Goal: Contribute content: Contribute content

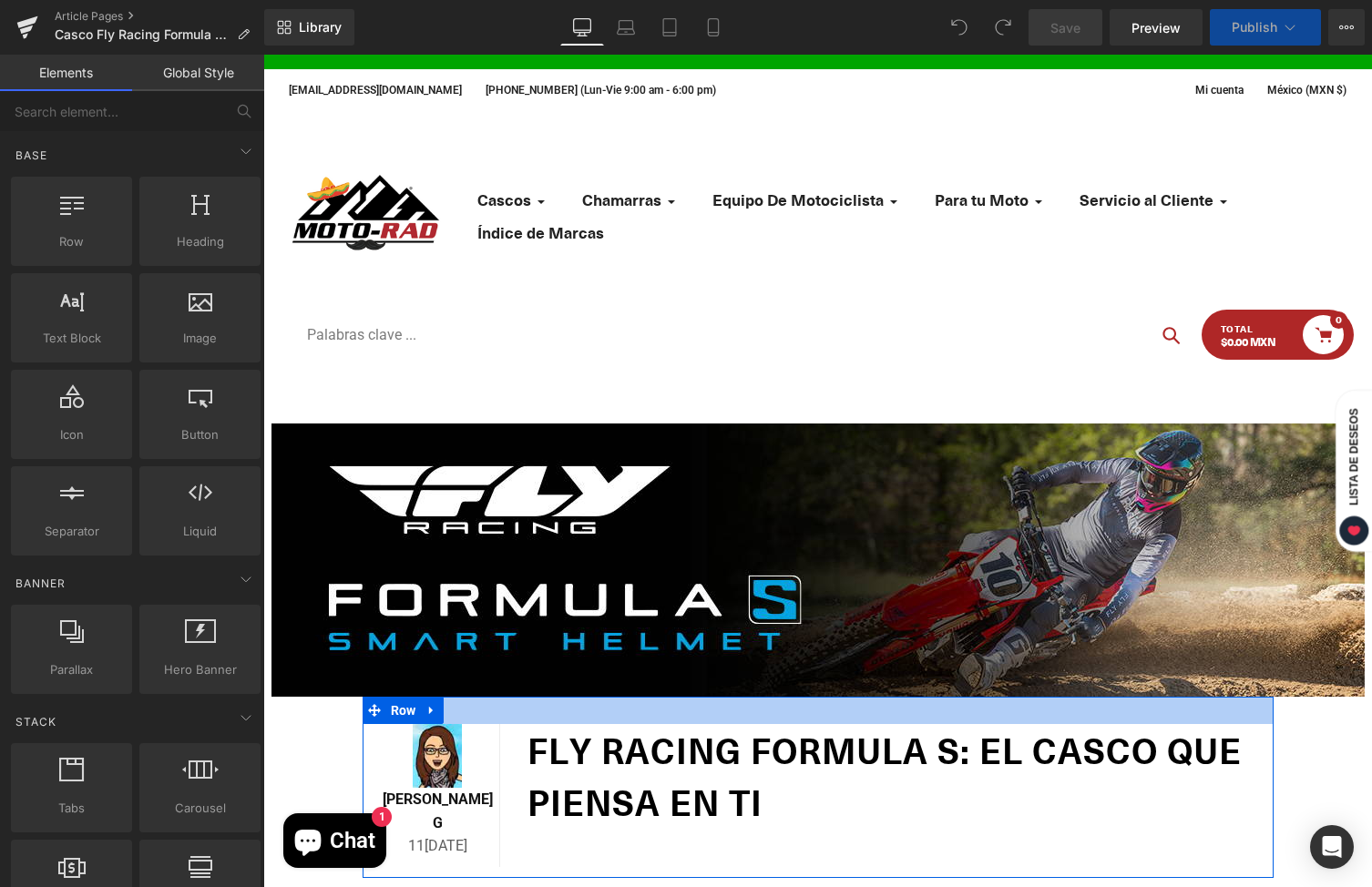
scroll to position [47, 0]
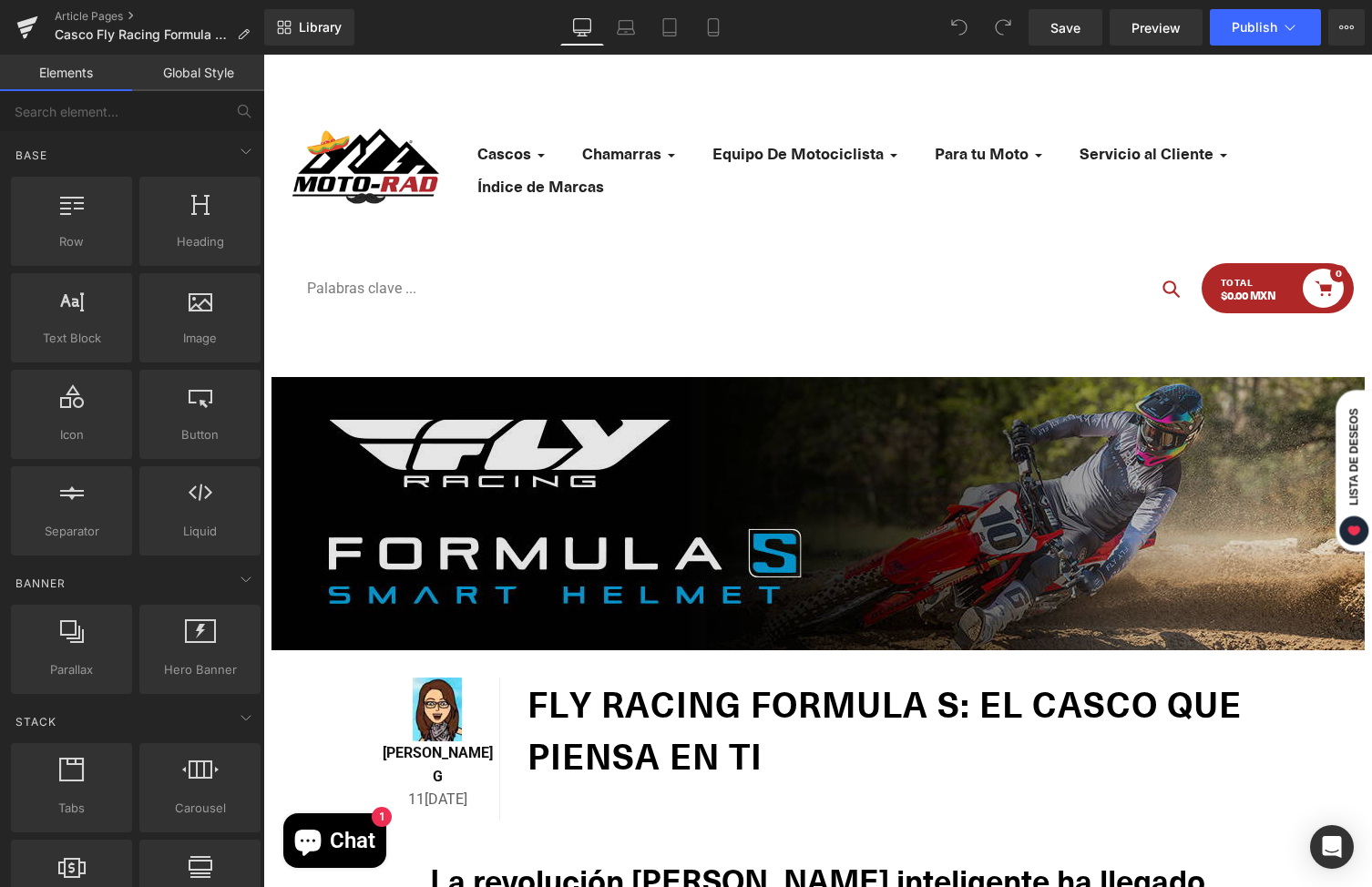
click at [697, 509] on img at bounding box center [818, 514] width 1093 height 273
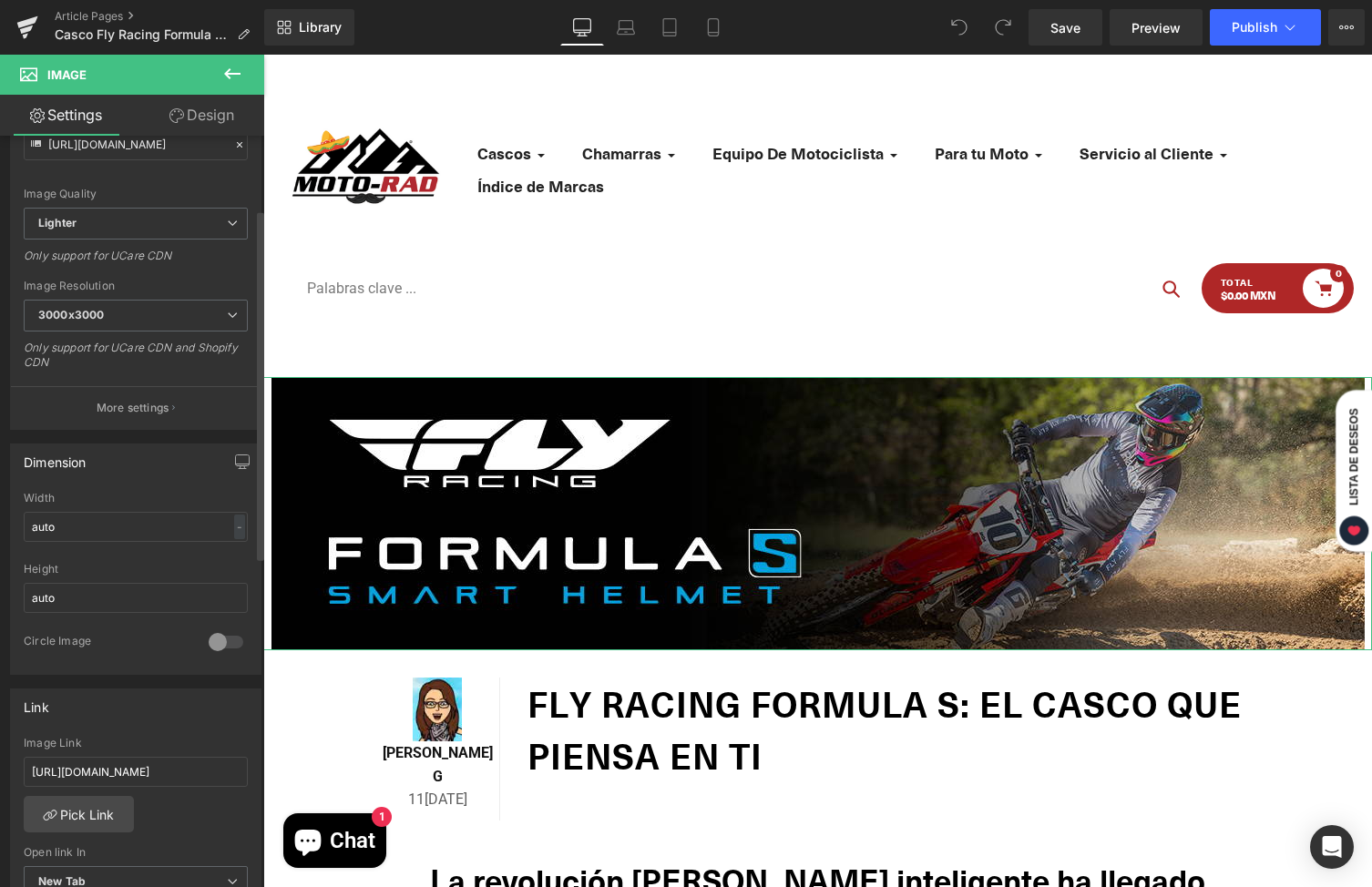
scroll to position [348, 0]
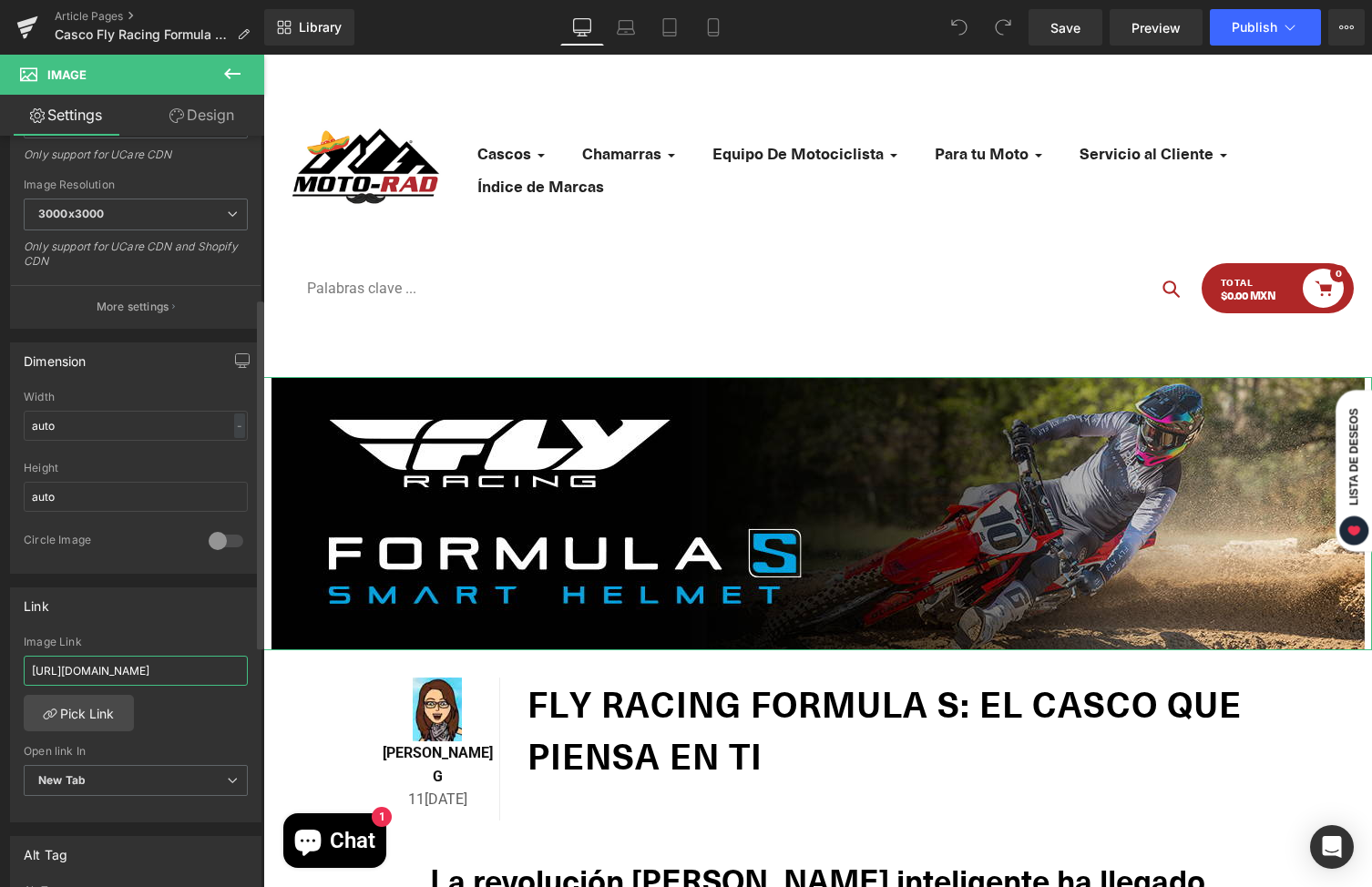
click at [176, 667] on input "https://moto-rad.com/search?q=73-446&tipo_de_producto=Cascos&marca=FLY+Racing" at bounding box center [136, 671] width 225 height 30
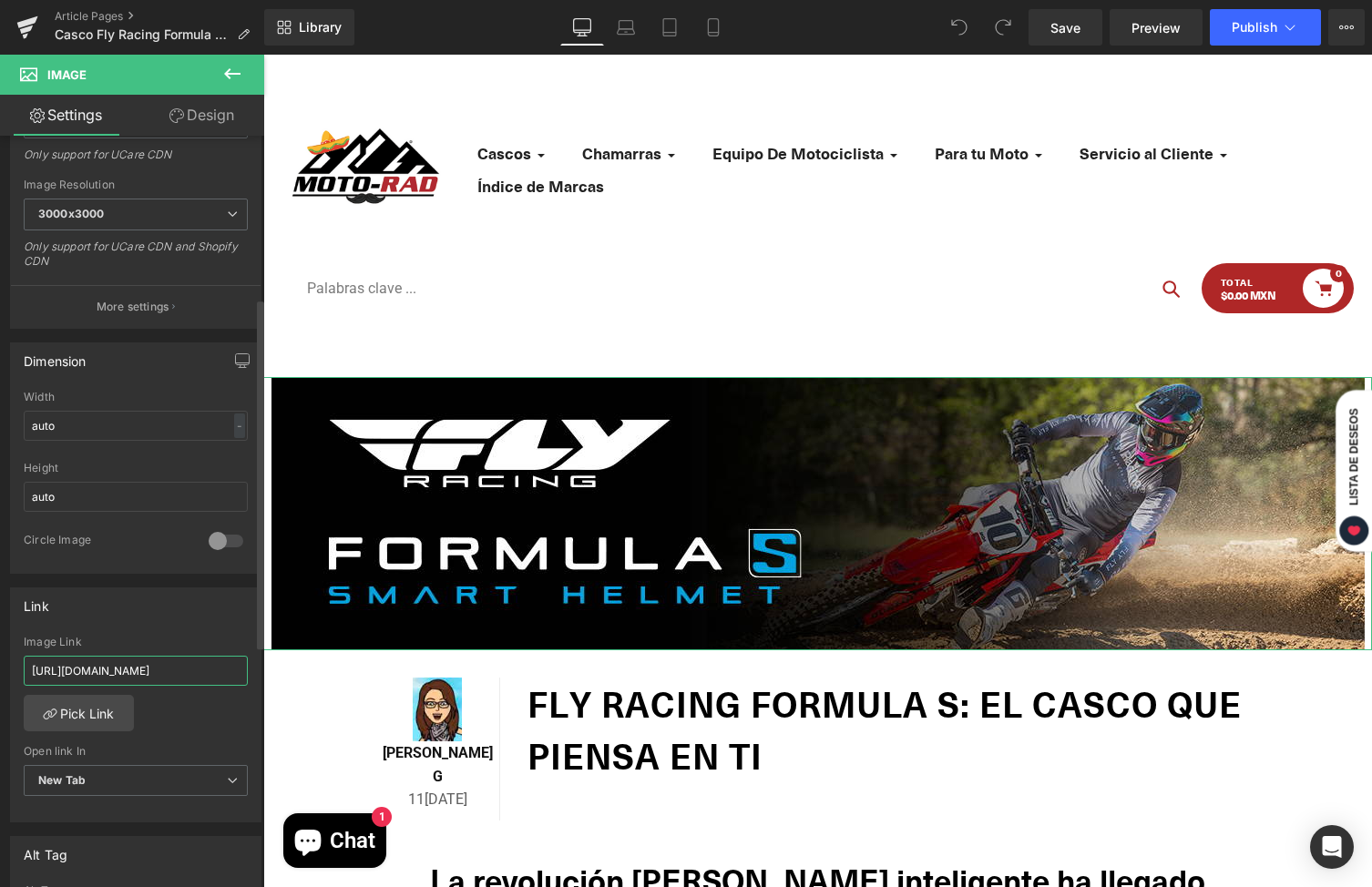
type input "https://moto-rad.com/collections/fly-racing-formula-s-carbon"
click at [171, 723] on div "https://moto-rad.com/collections/fly-racing-formula-s-carbon Image Link https:/…" at bounding box center [136, 729] width 249 height 187
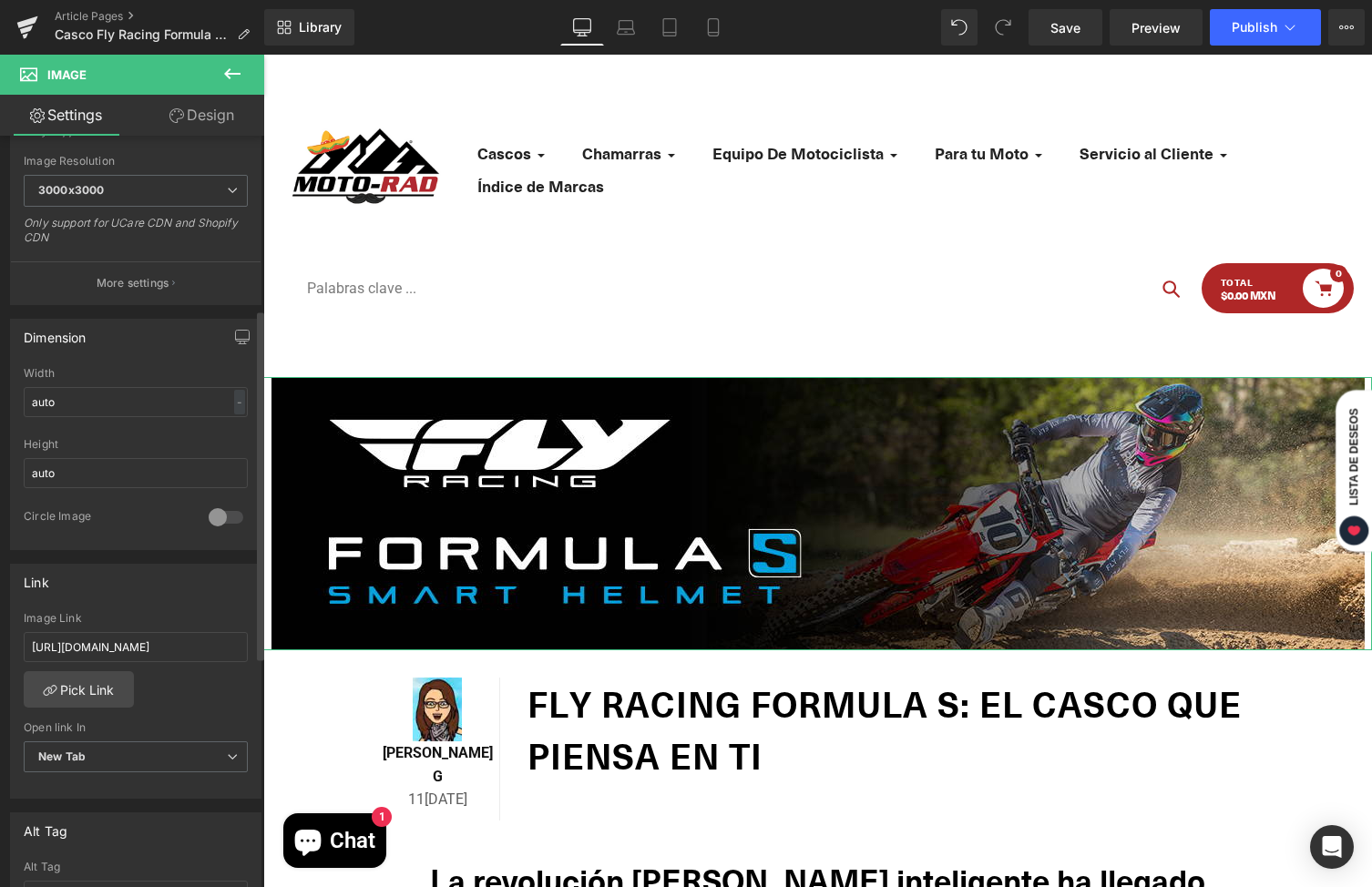
scroll to position [402, 0]
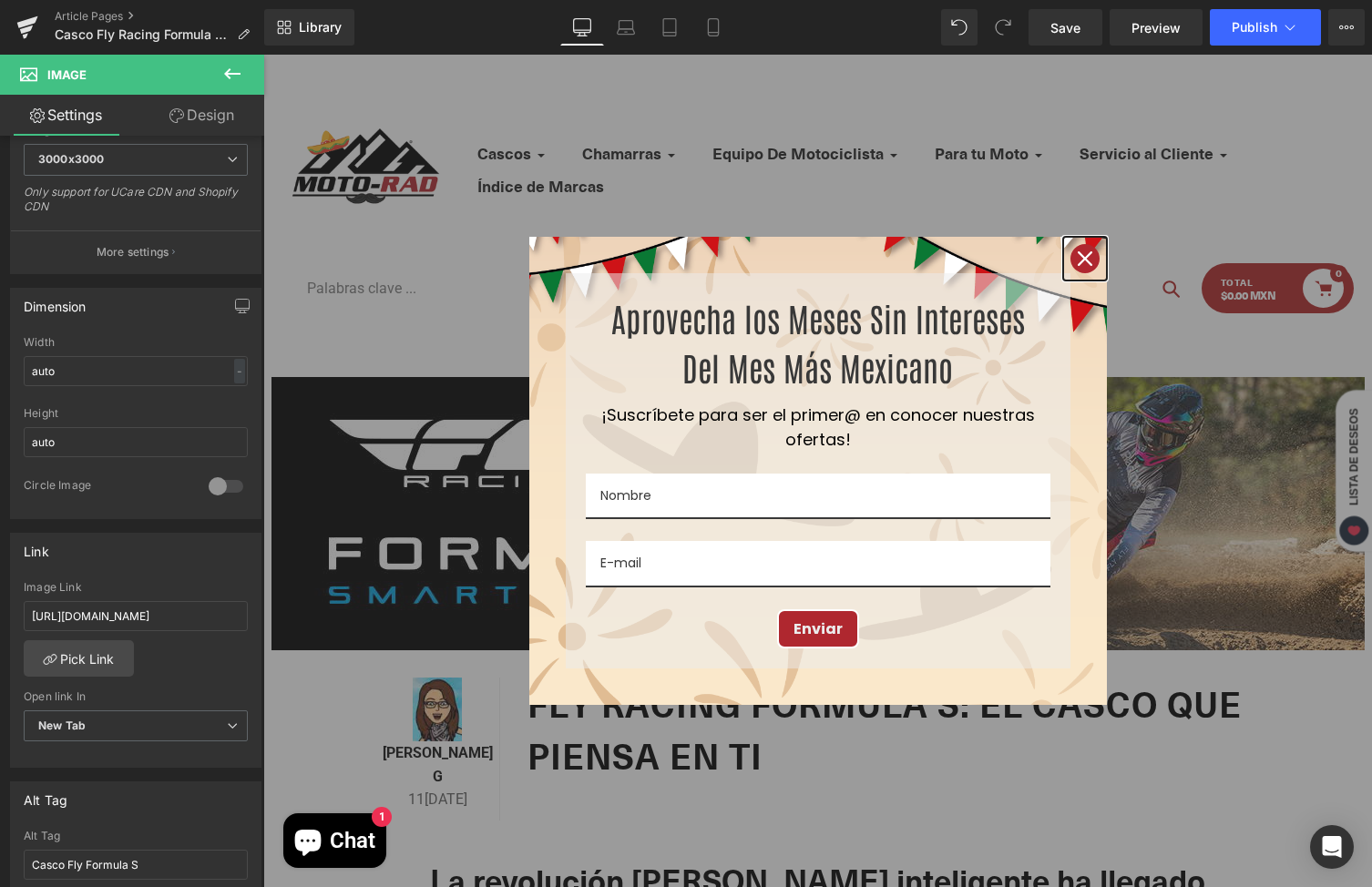
click at [1078, 258] on icon "close icon" at bounding box center [1085, 258] width 15 height 15
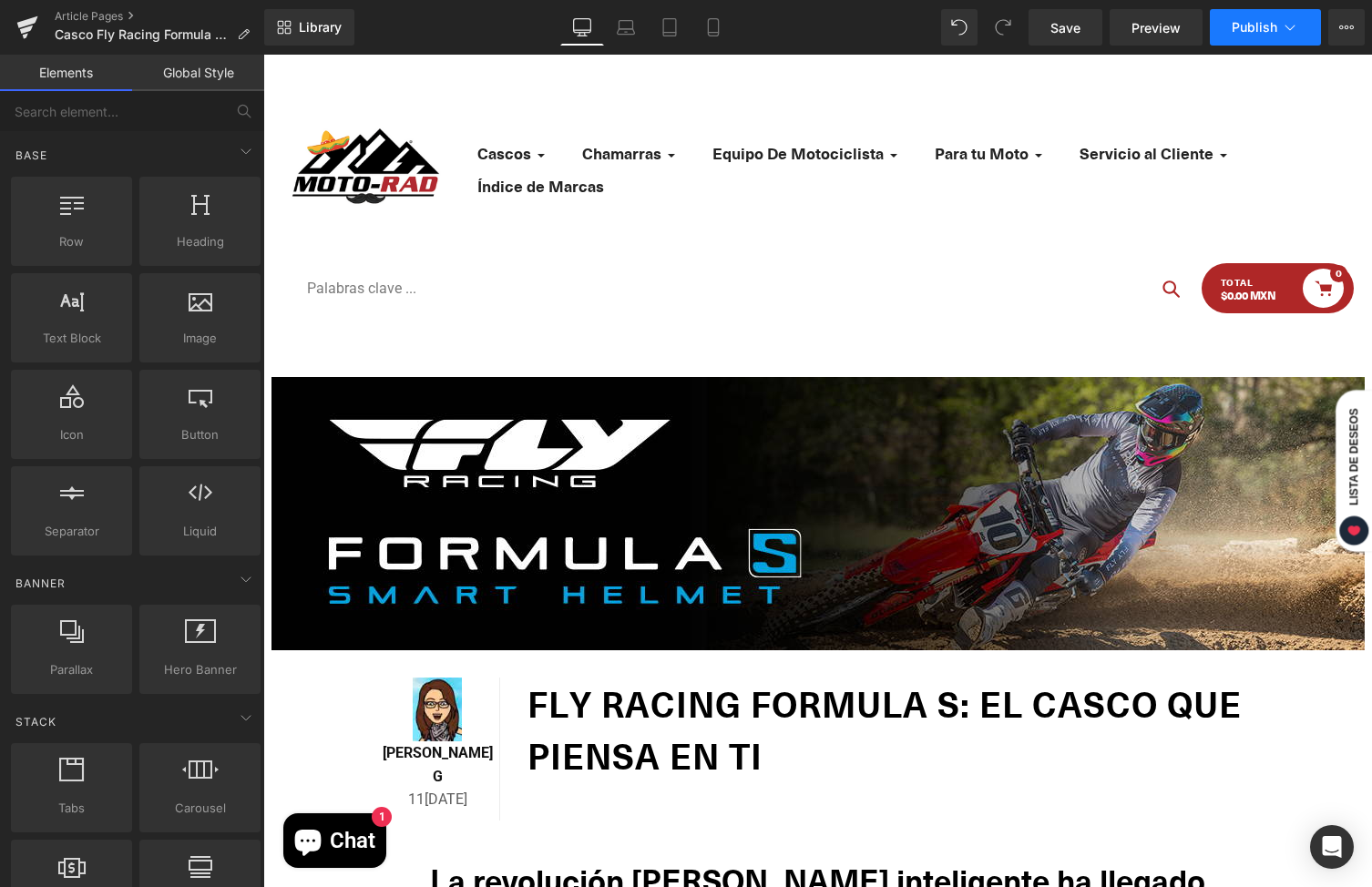
click at [1296, 36] on icon at bounding box center [1290, 27] width 18 height 18
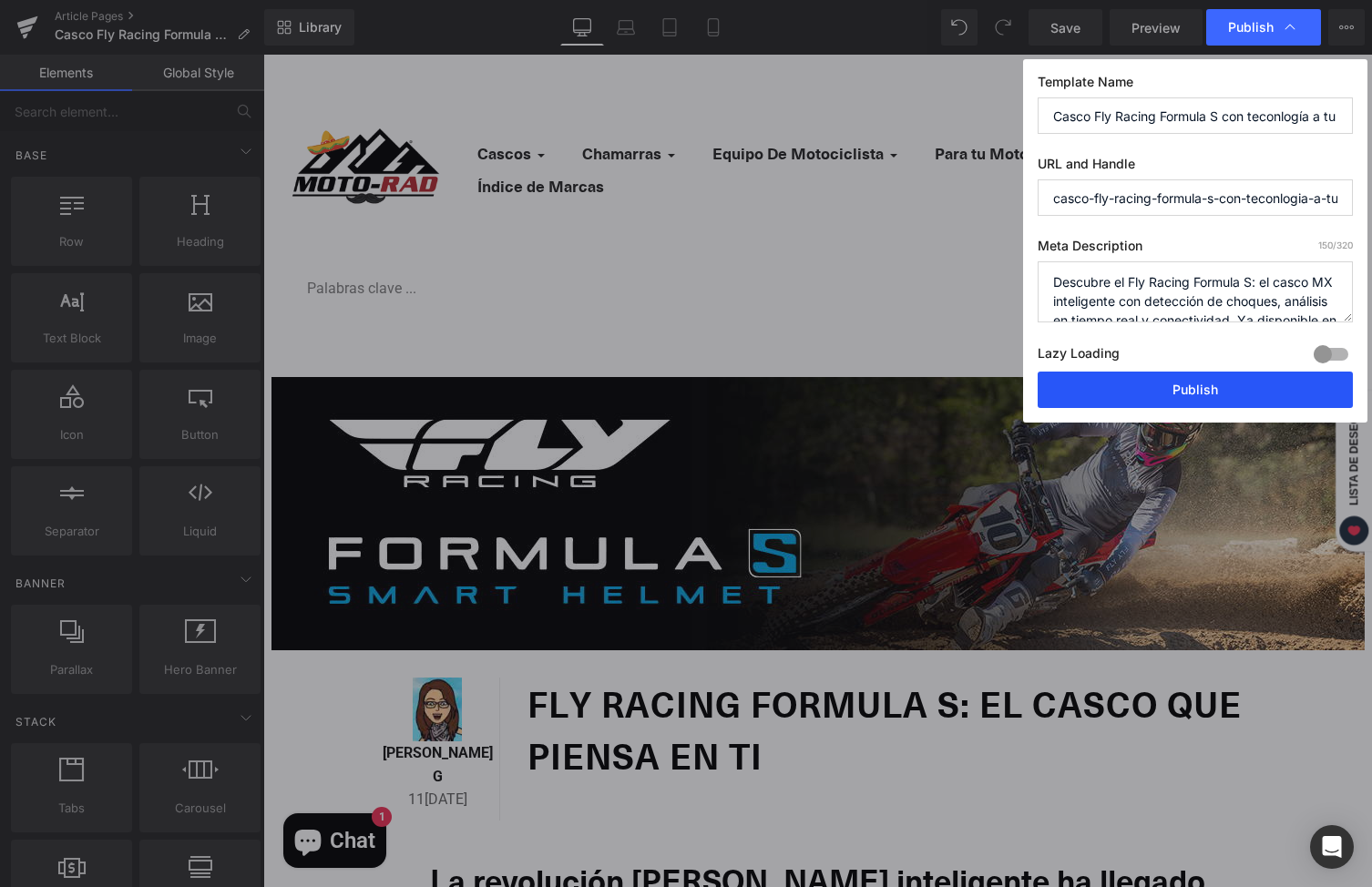
click at [1080, 385] on button "Publish" at bounding box center [1195, 390] width 315 height 37
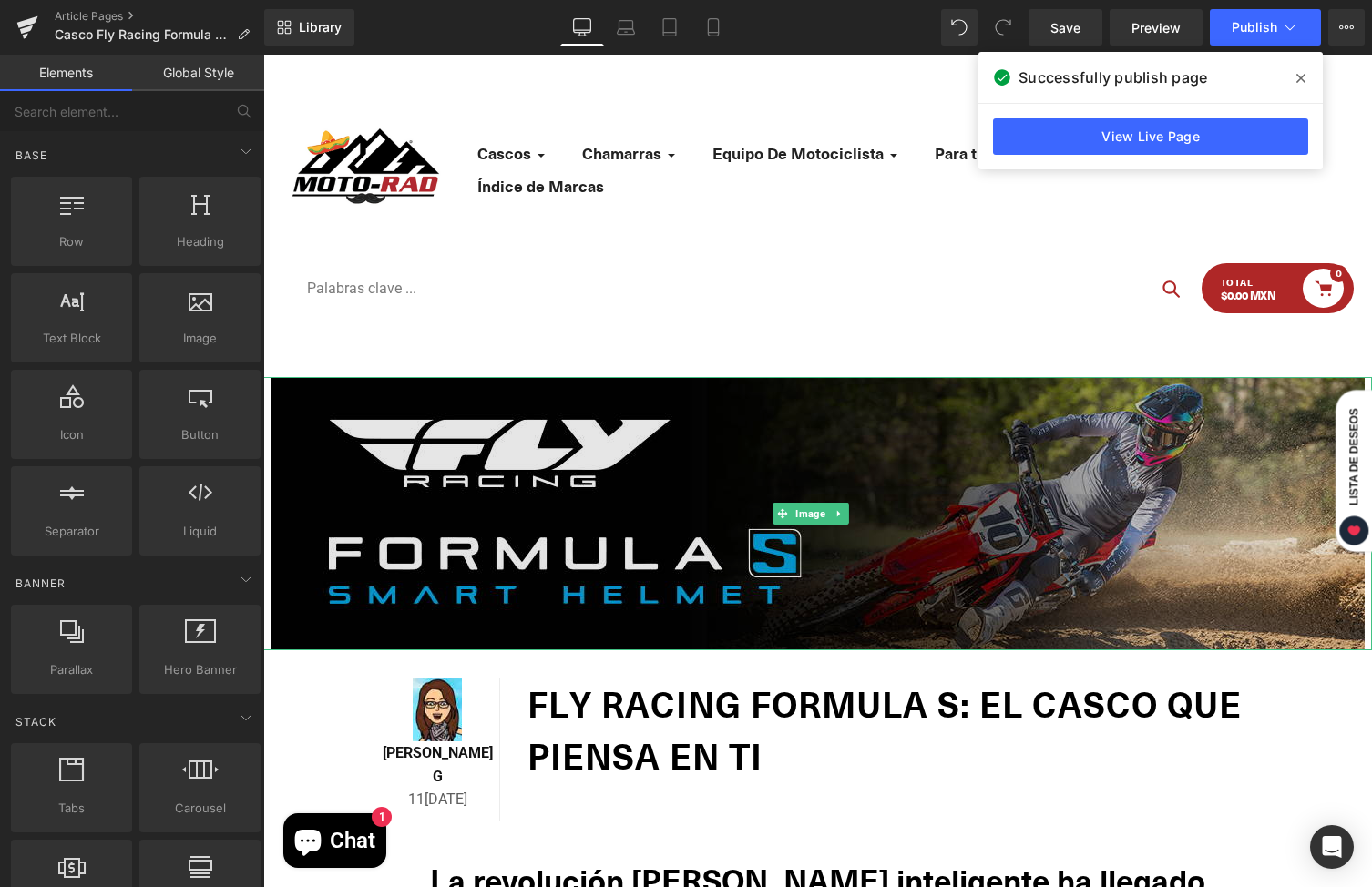
click at [804, 479] on img at bounding box center [818, 514] width 1093 height 273
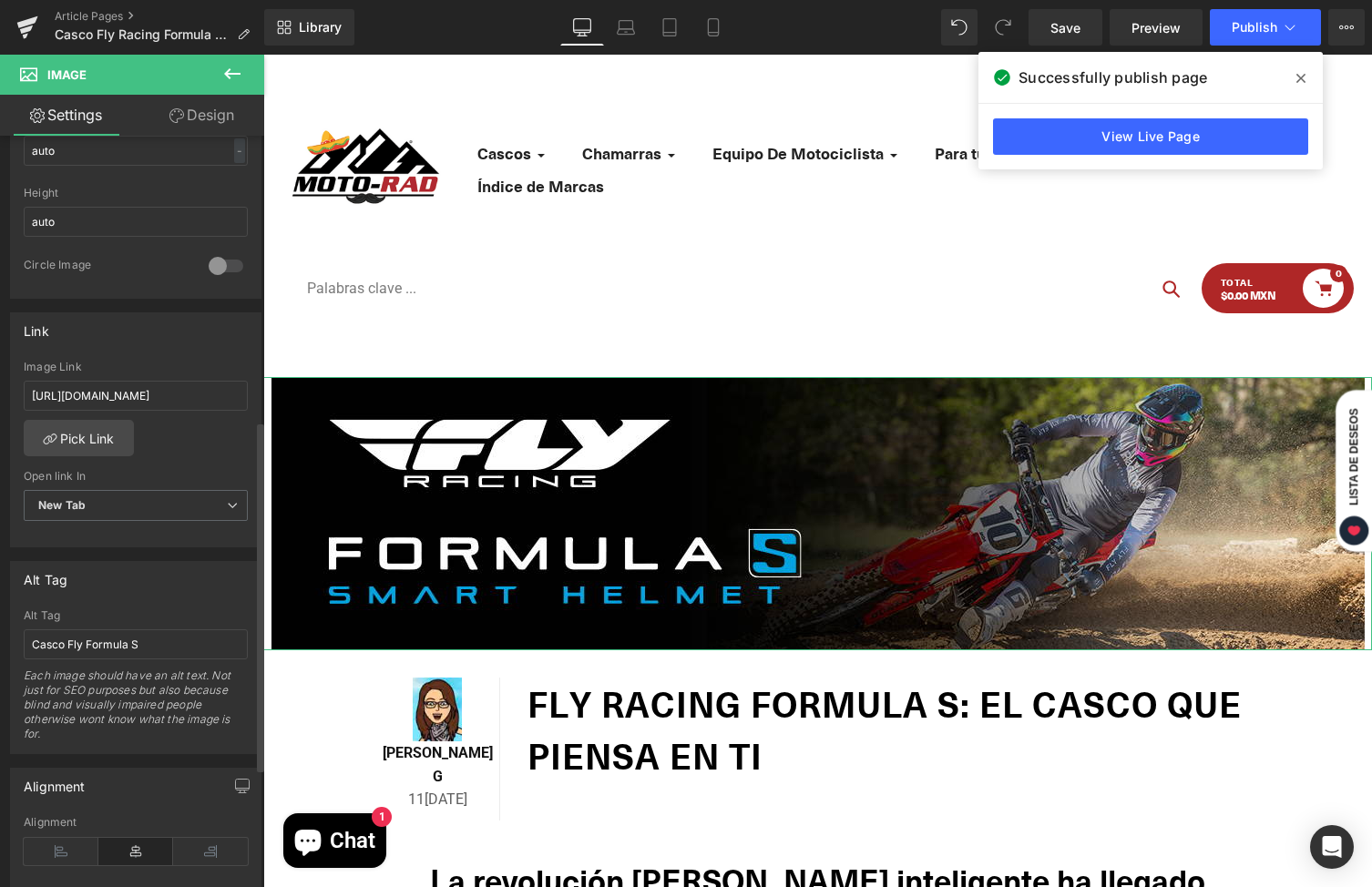
scroll to position [688, 0]
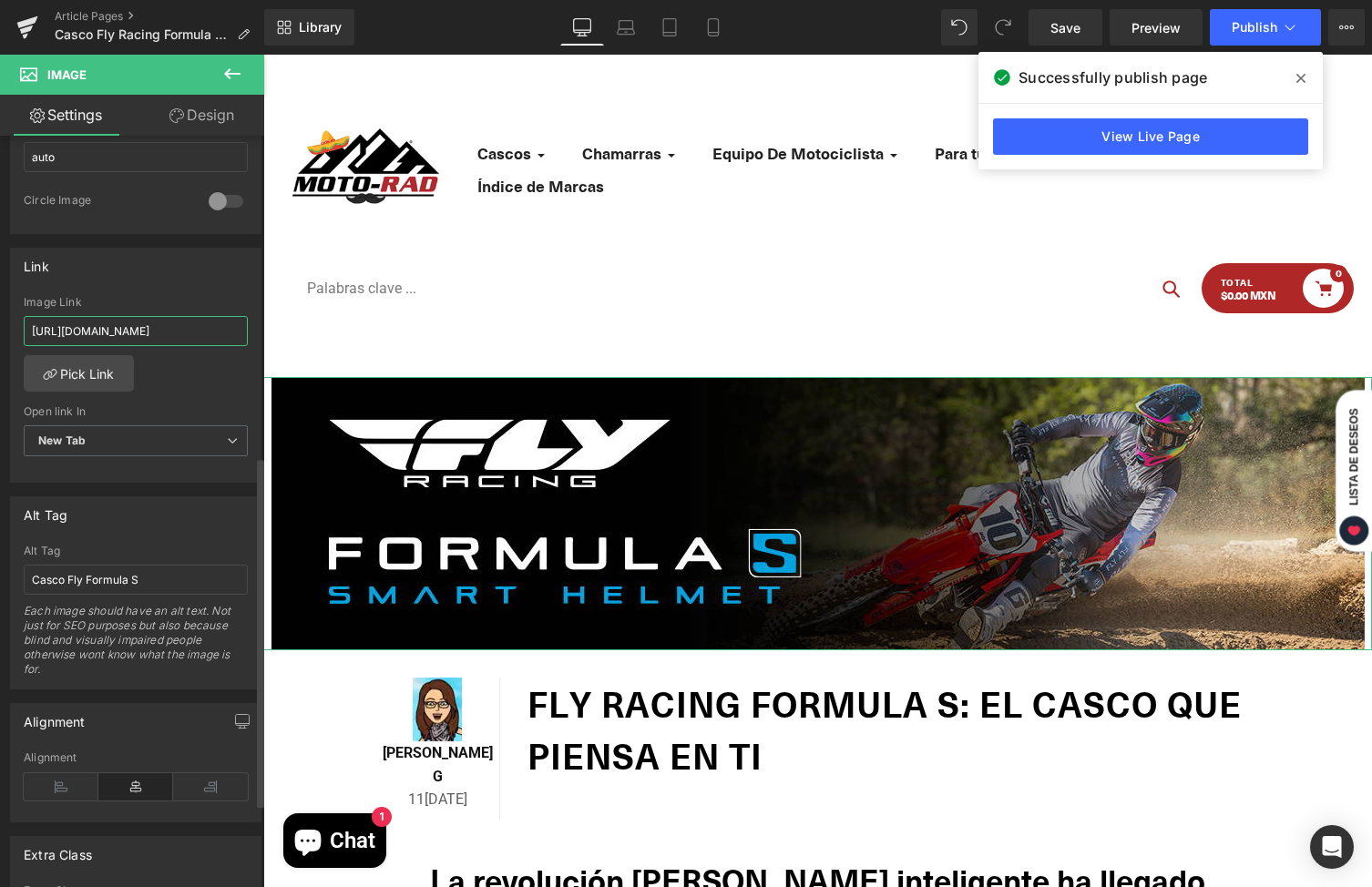
click at [117, 327] on input "https://moto-rad.com/collections/fly-racing-formula-s-carbon" at bounding box center [136, 331] width 225 height 30
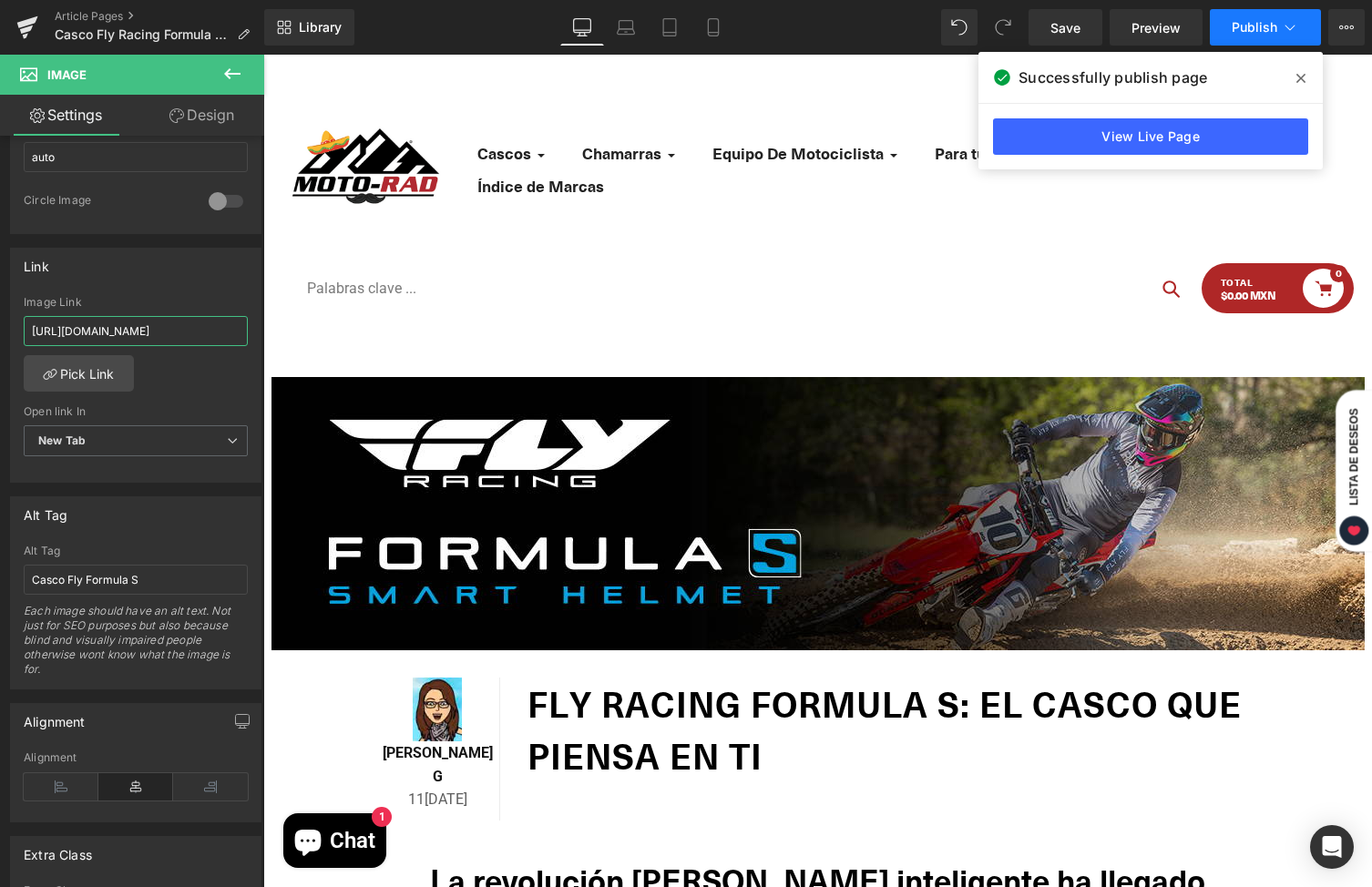
type input "https://moto-rad.com/collections/fly-racing-formula-s-carbon?tipo_de_producto=C…"
click at [1269, 22] on span "Publish" at bounding box center [1255, 27] width 46 height 15
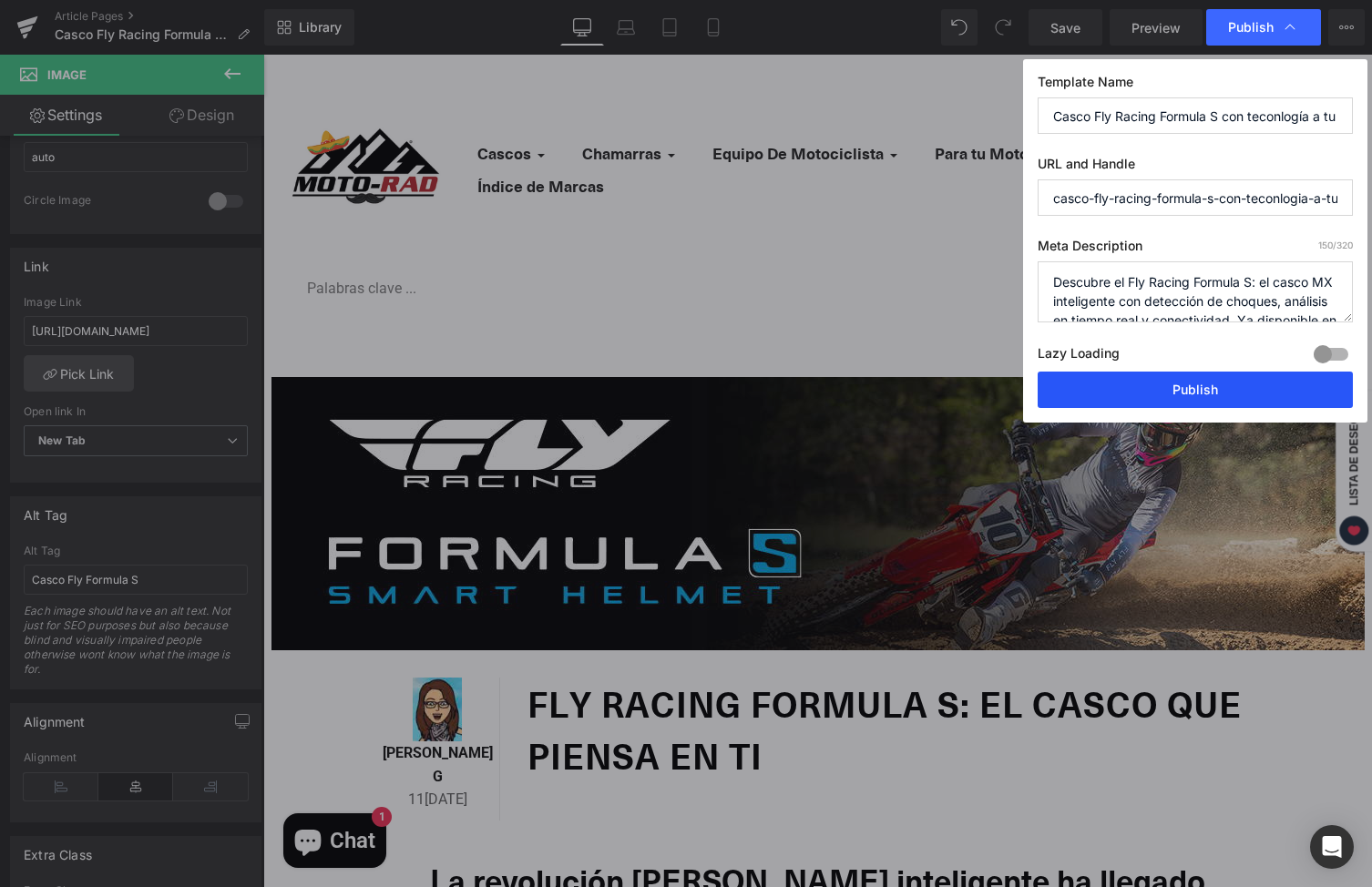
click at [1141, 391] on button "Publish" at bounding box center [1195, 390] width 315 height 37
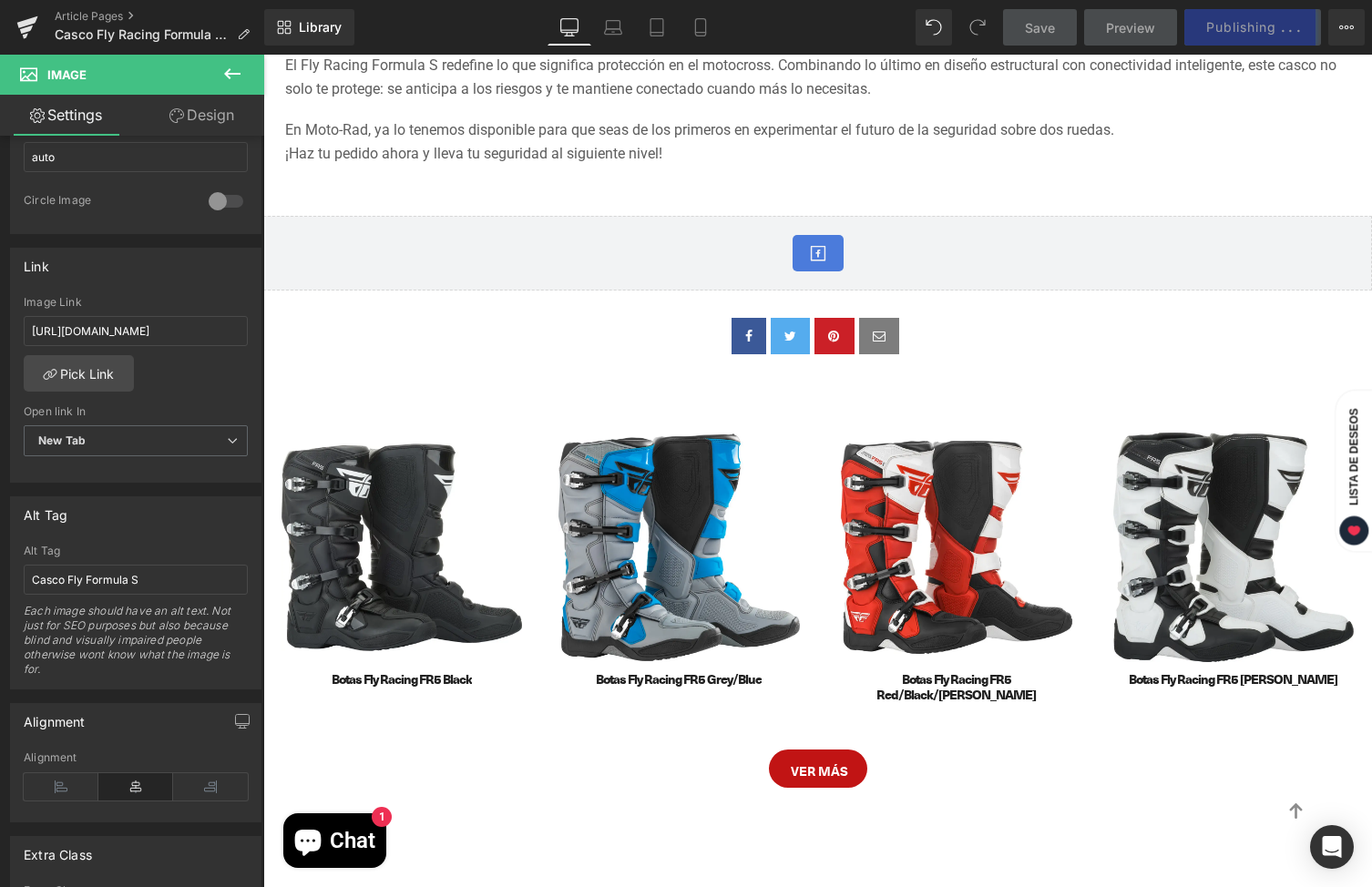
scroll to position [3356, 0]
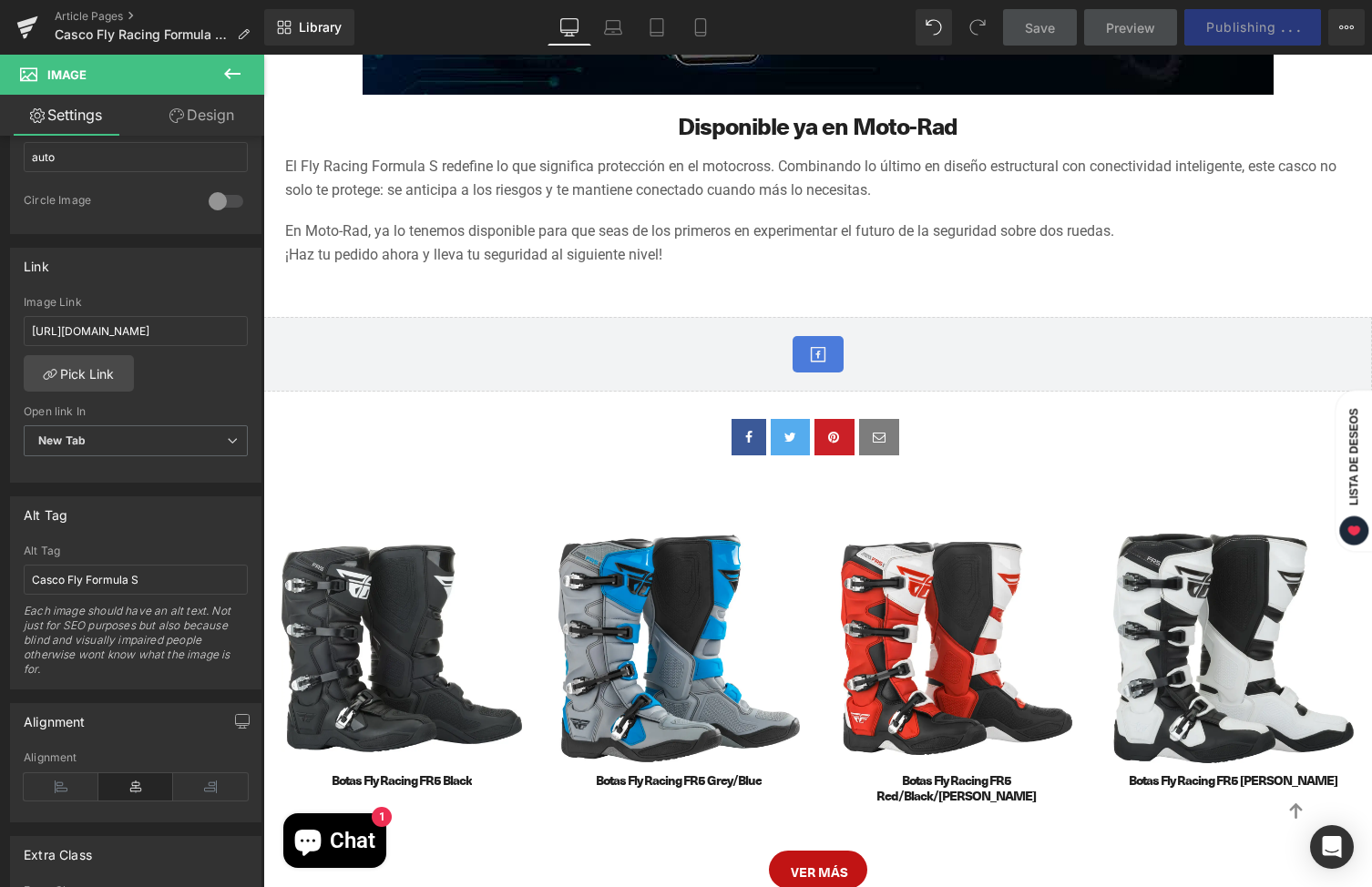
click at [837, 529] on img at bounding box center [957, 649] width 240 height 240
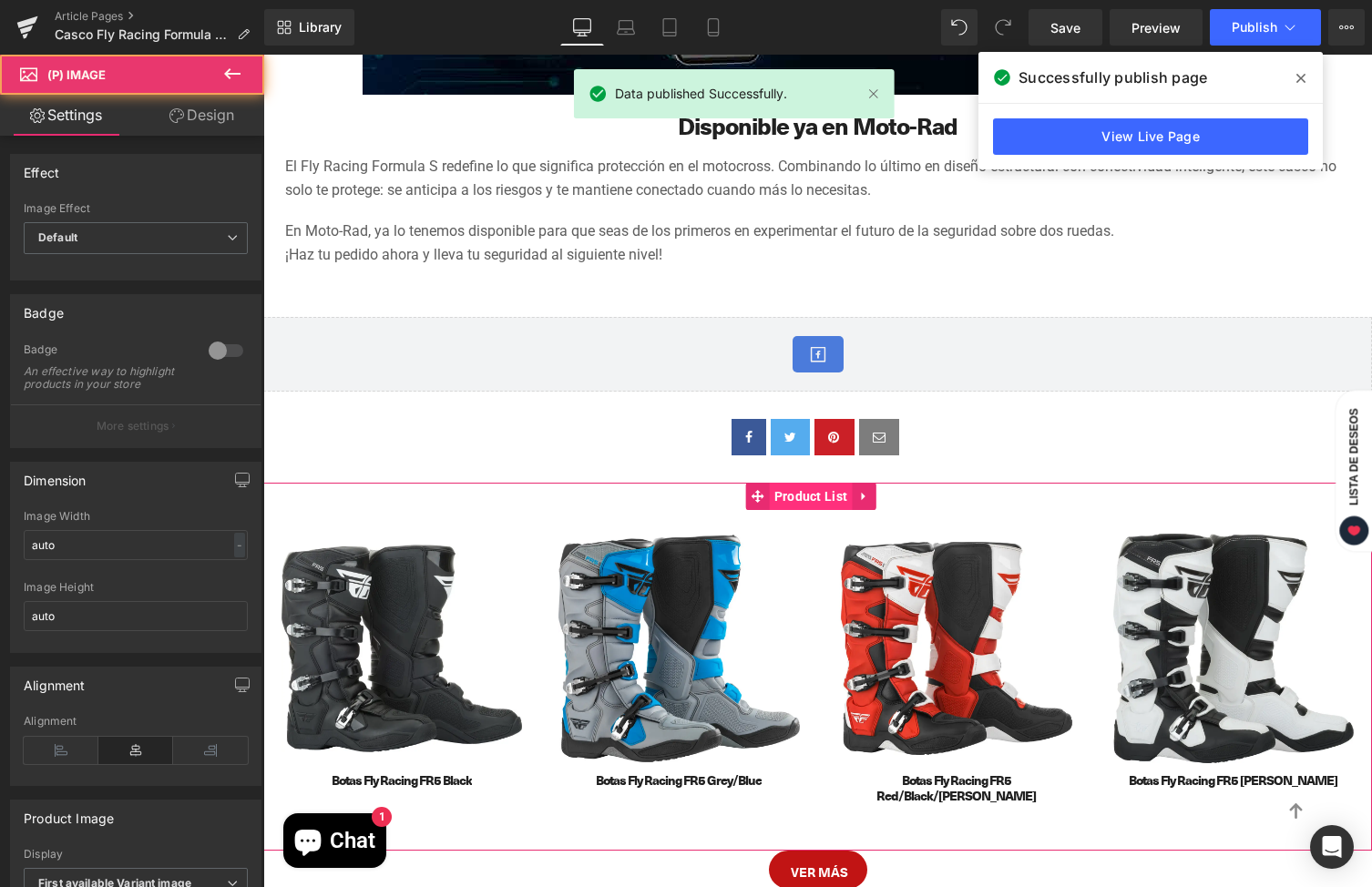
click at [820, 483] on span "Product List" at bounding box center [811, 497] width 82 height 27
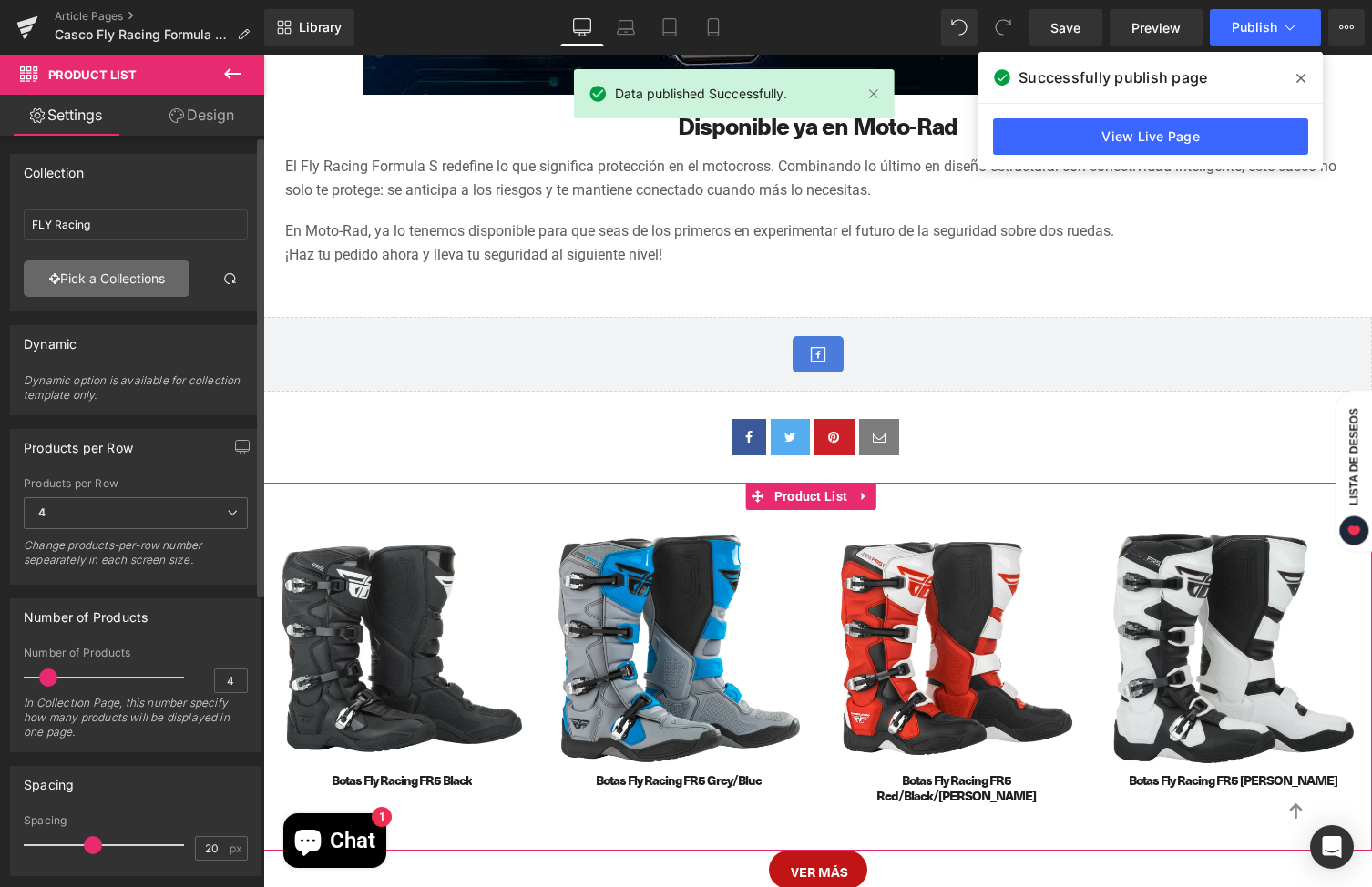
click at [99, 279] on link "Pick a Collections" at bounding box center [106, 279] width 166 height 37
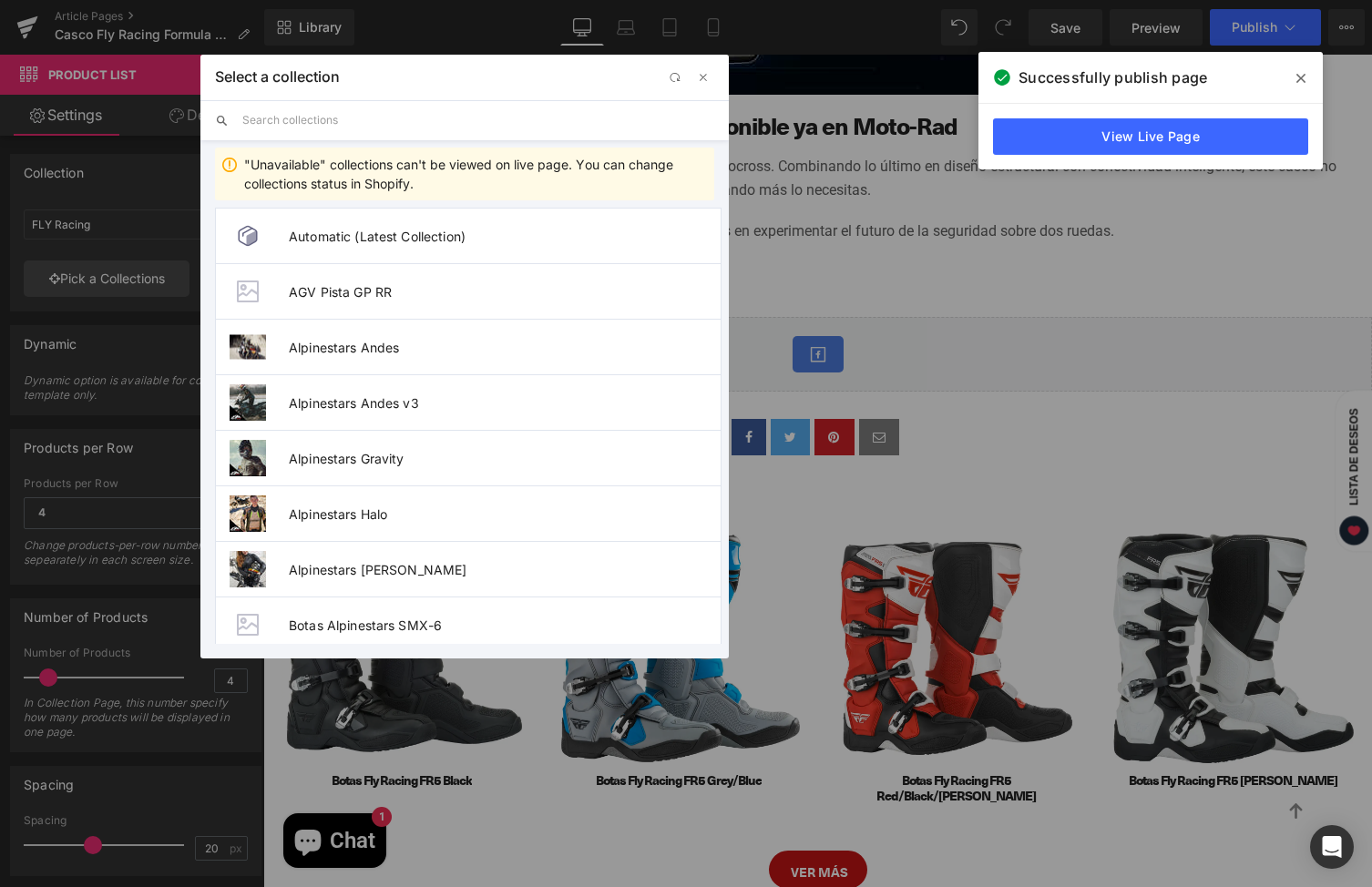
click at [292, 129] on input "text" at bounding box center [477, 120] width 472 height 40
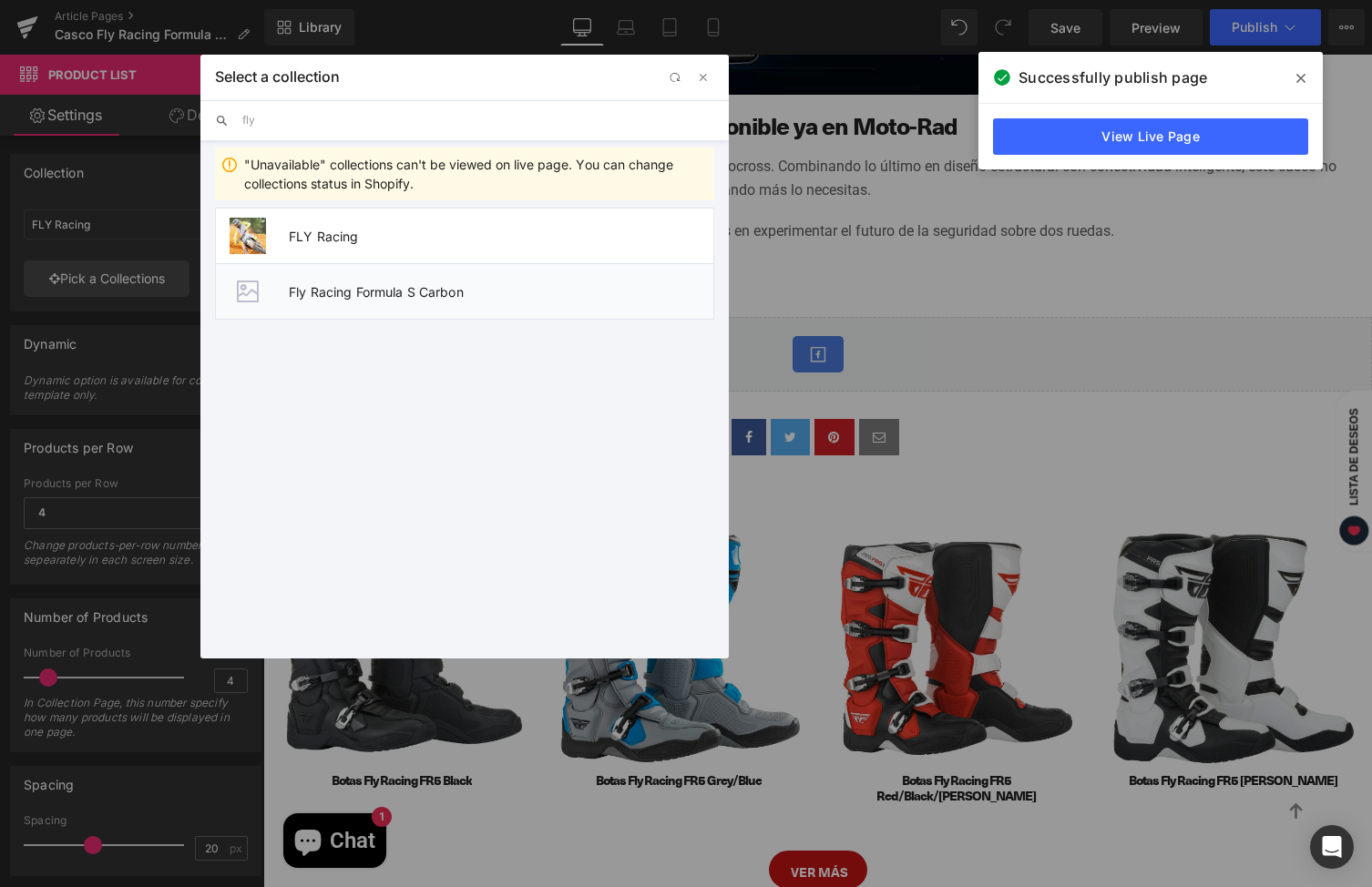
type input "fly"
click at [368, 290] on span "Fly Racing Formula S Carbon" at bounding box center [500, 291] width 424 height 16
type input "Fly Racing Formula S Carbon"
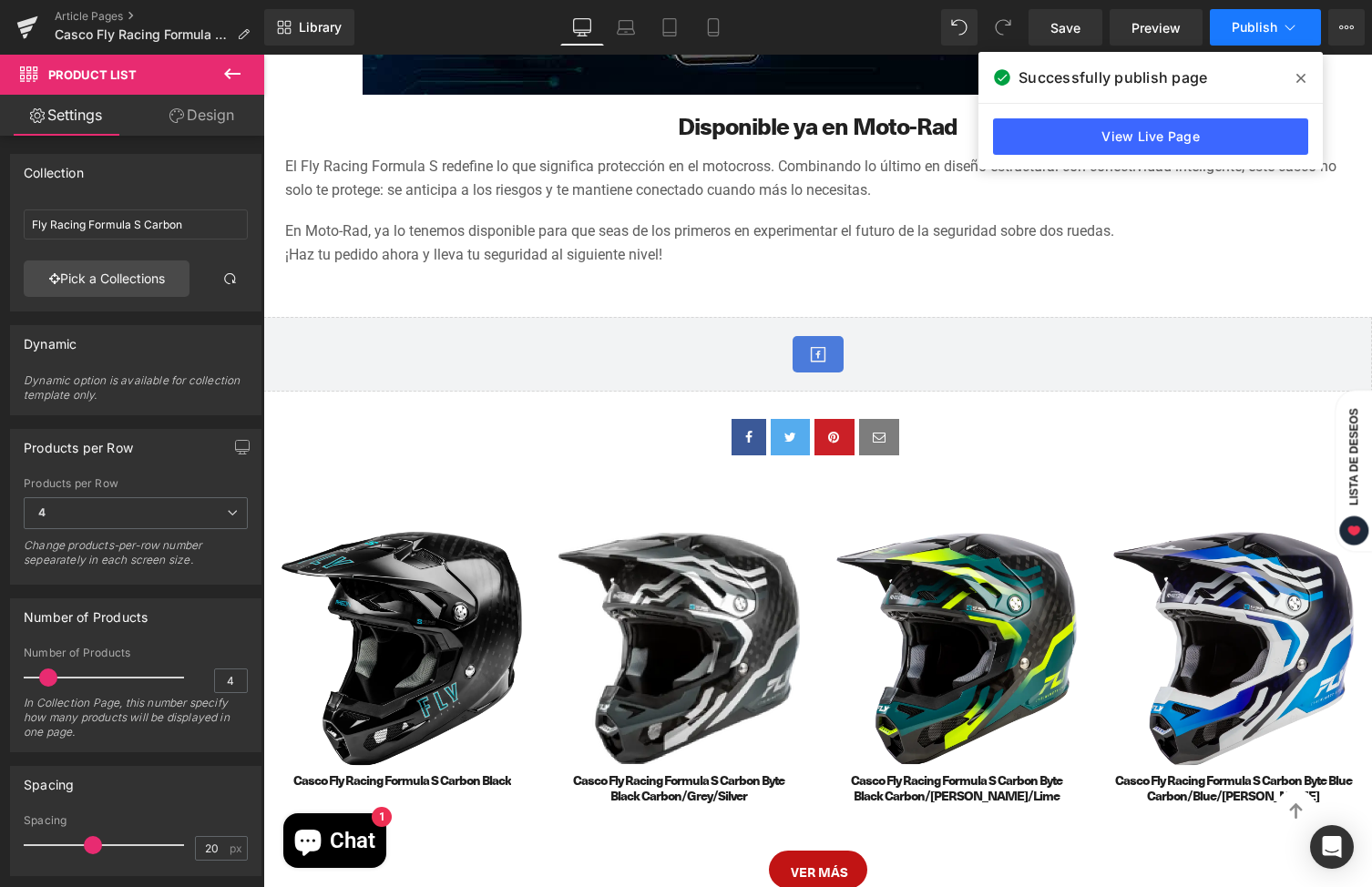
click at [1283, 26] on icon at bounding box center [1290, 27] width 18 height 18
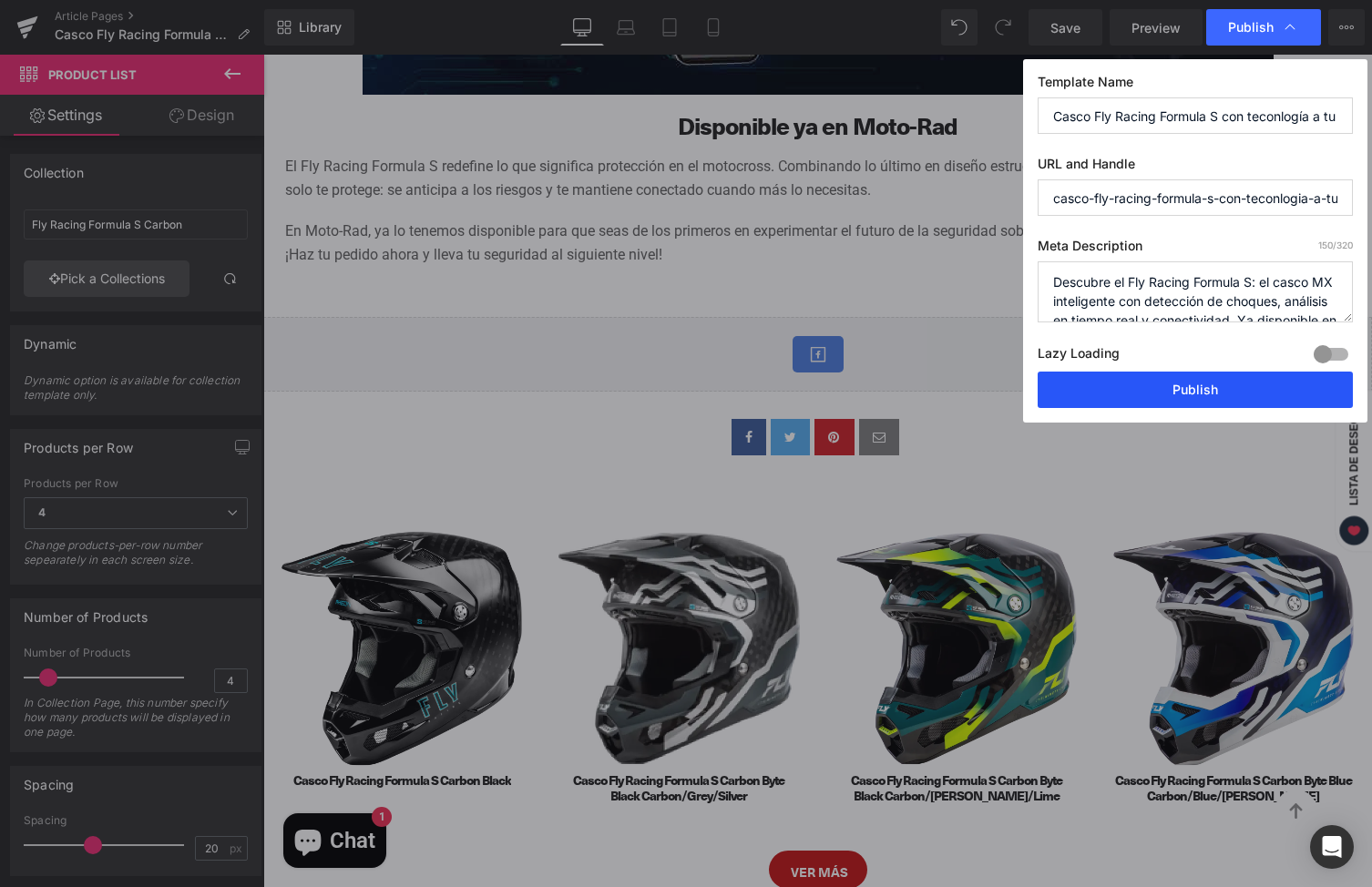
click at [1149, 378] on button "Publish" at bounding box center [1195, 390] width 315 height 37
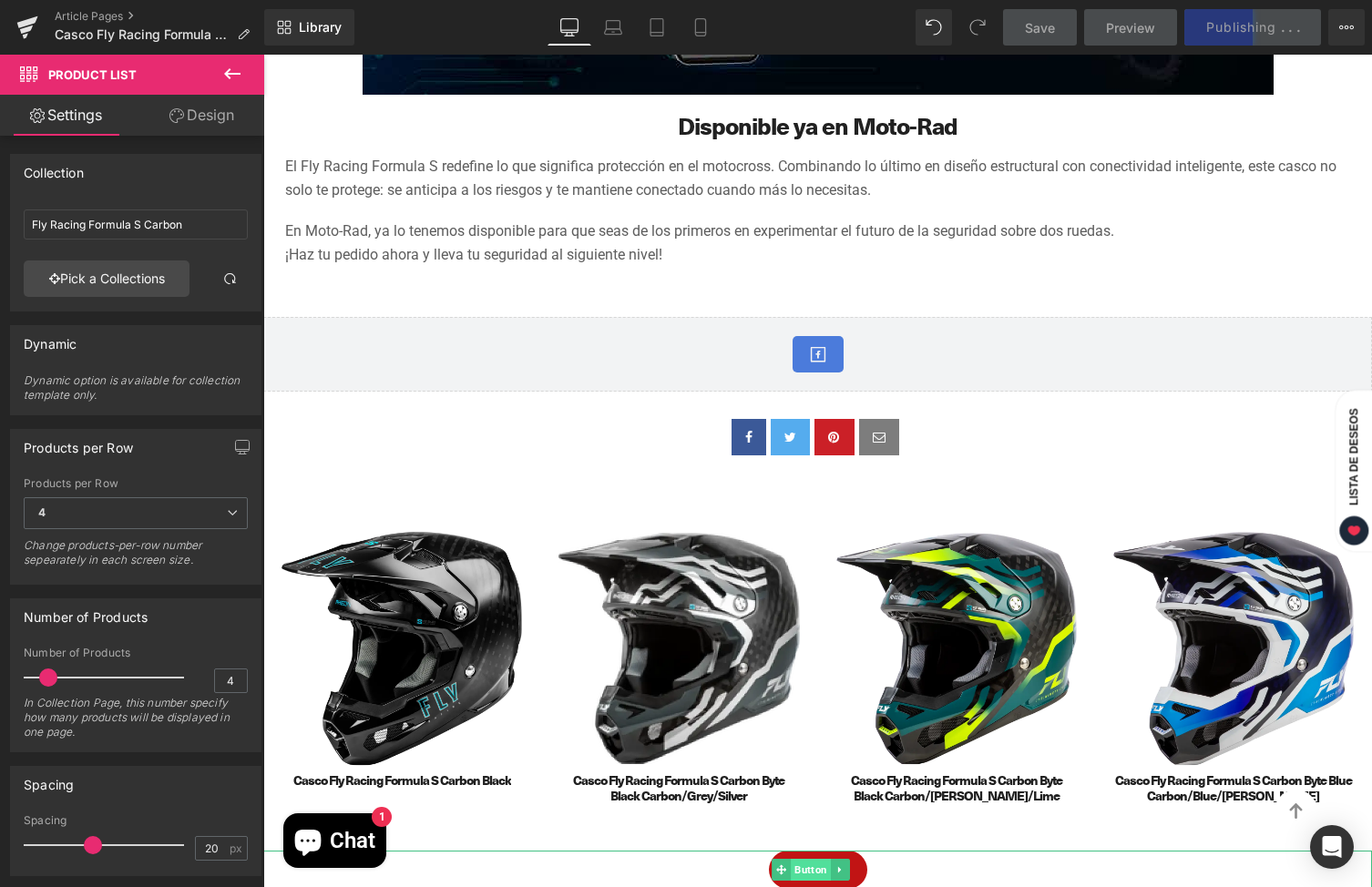
click at [816, 859] on span "Button" at bounding box center [811, 870] width 40 height 22
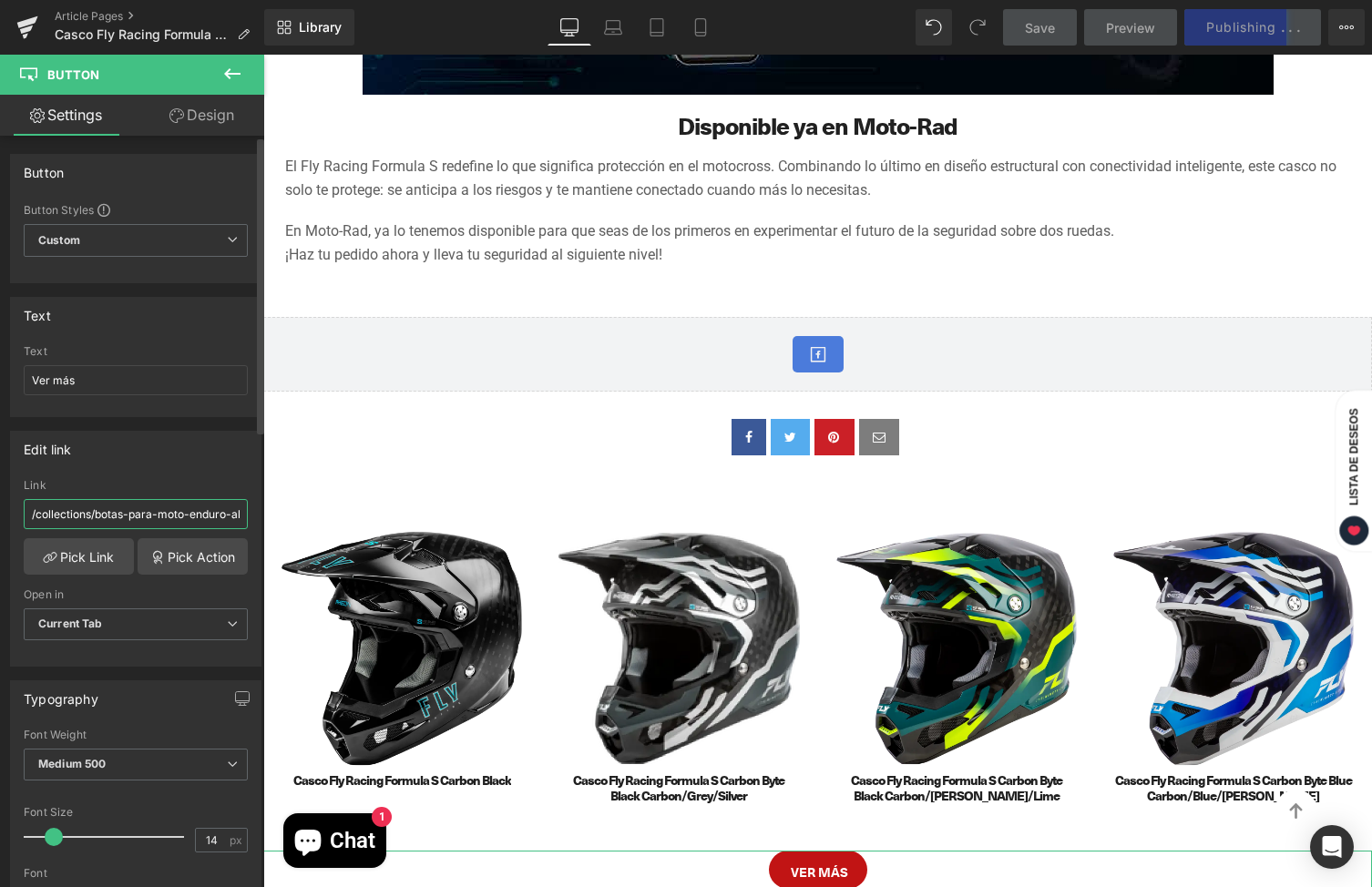
click at [80, 508] on input "/collections/botas-para-moto-enduro-alpinestars" at bounding box center [136, 514] width 225 height 30
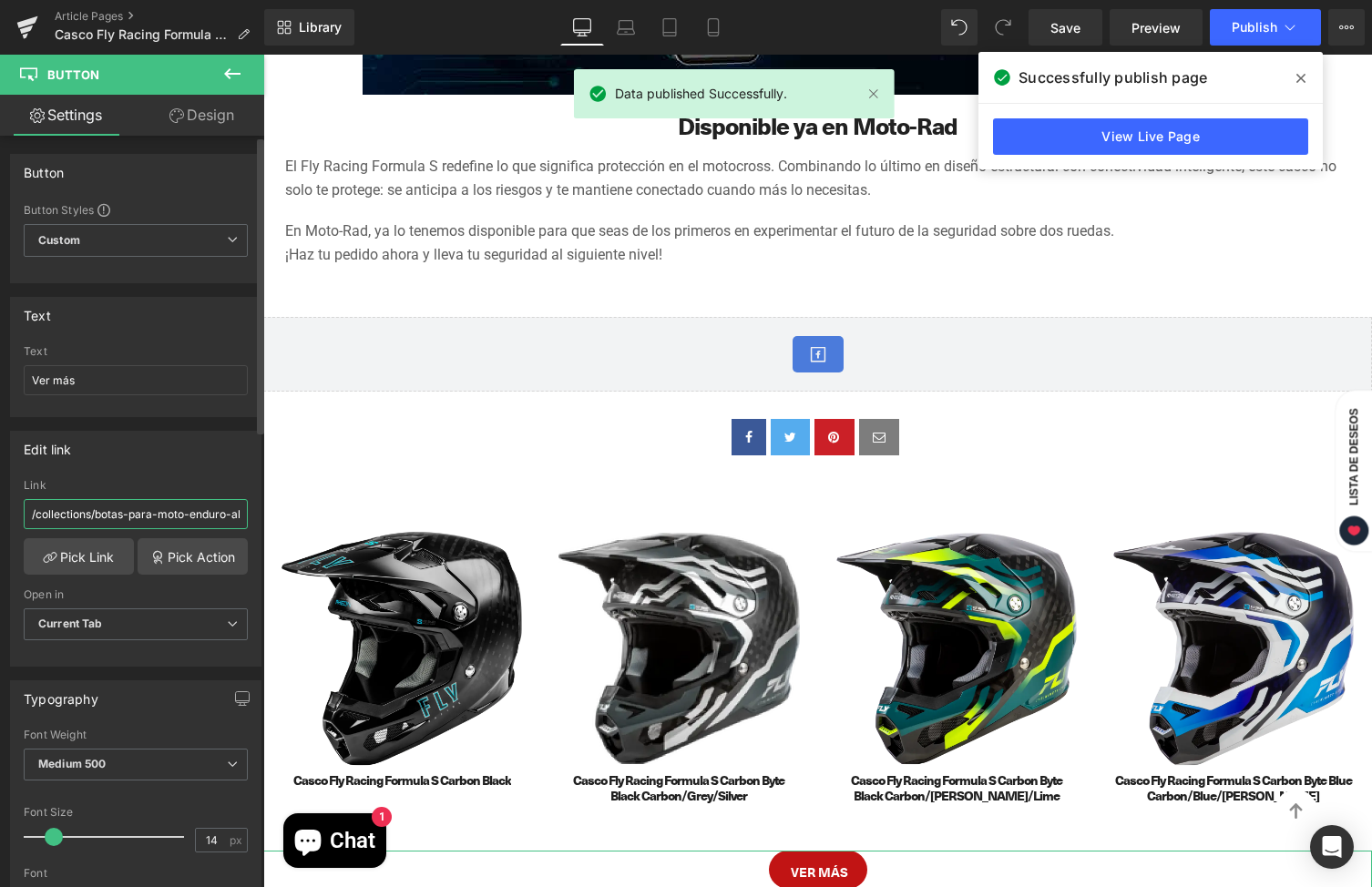
paste input "https://moto-rad.com/collections/fly-racing-formula-s-carbon?tipo_de_producto=C…"
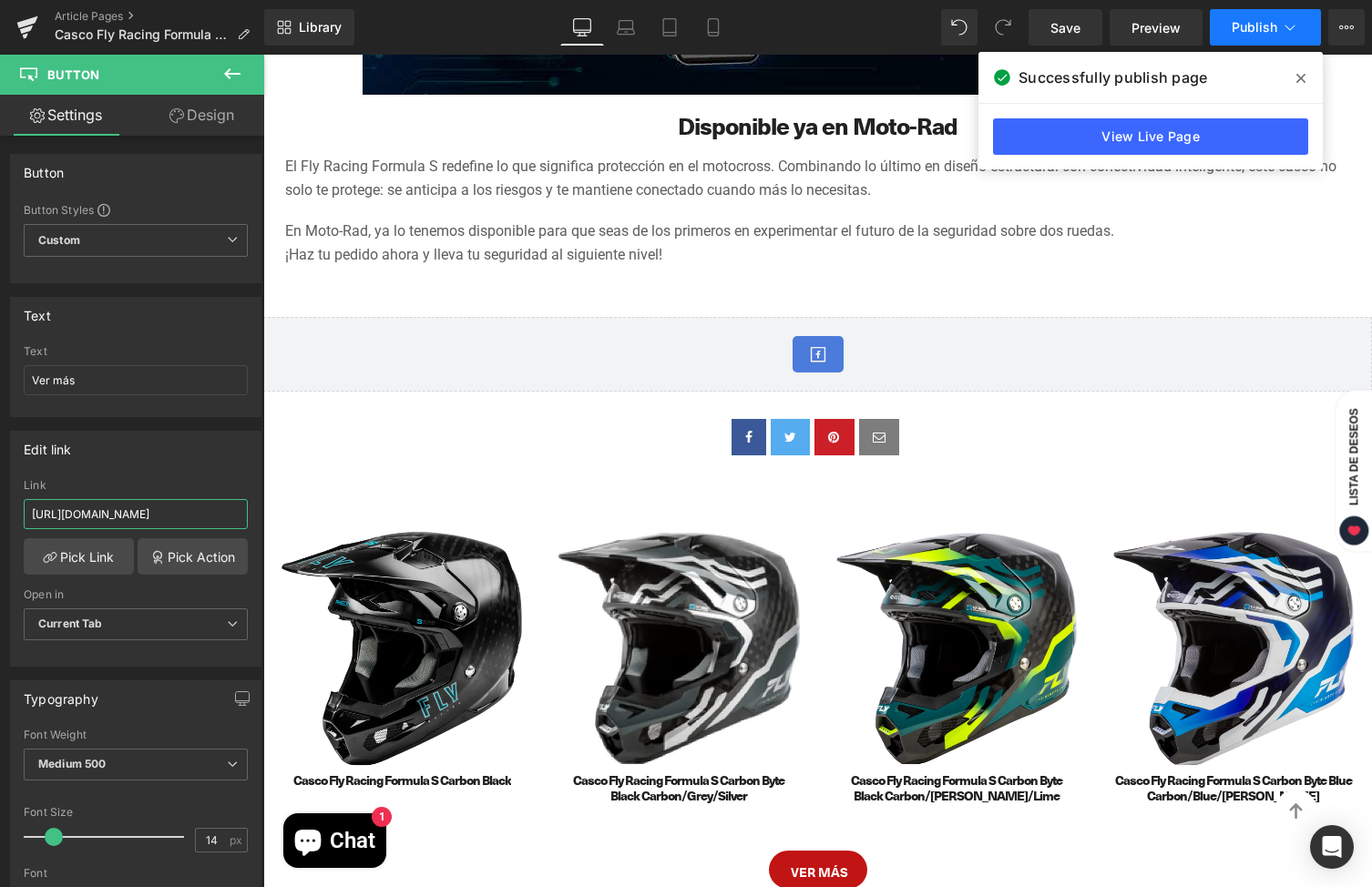
type input "https://moto-rad.com/collections/fly-racing-formula-s-carbon?tipo_de_producto=C…"
click at [1266, 29] on span "Publish" at bounding box center [1255, 27] width 46 height 15
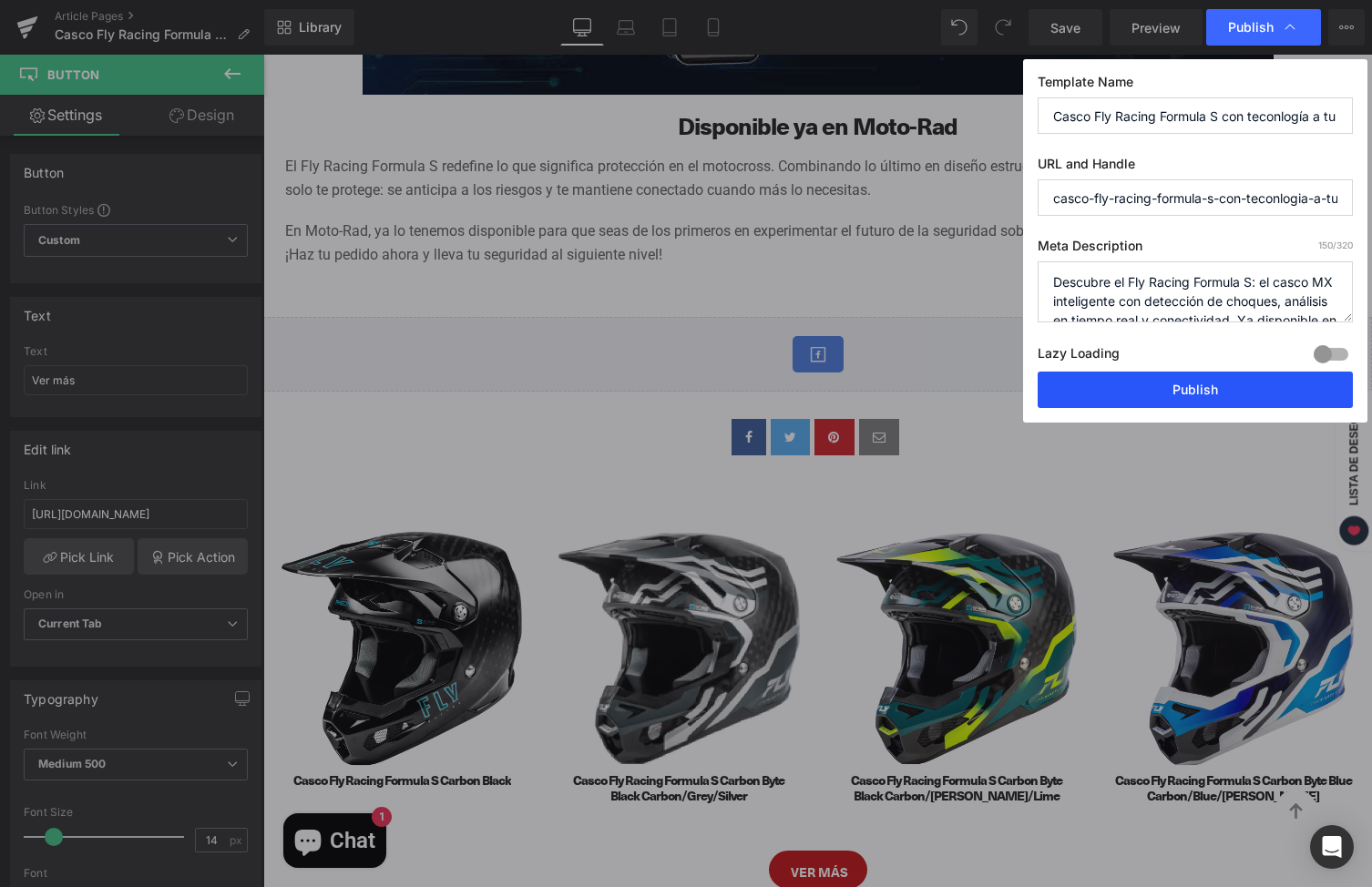
click at [1150, 400] on button "Publish" at bounding box center [1195, 390] width 315 height 37
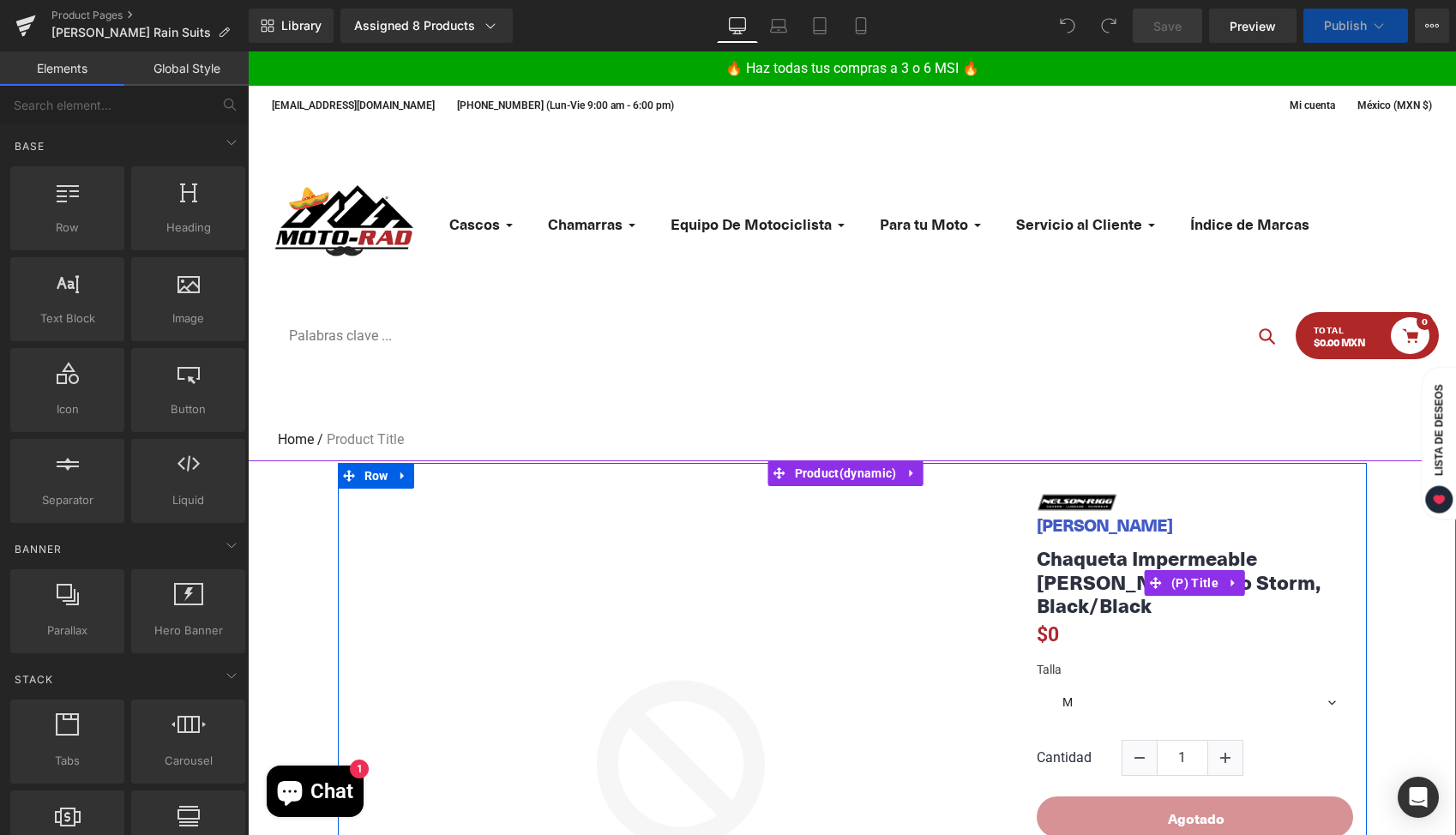
select select "M"
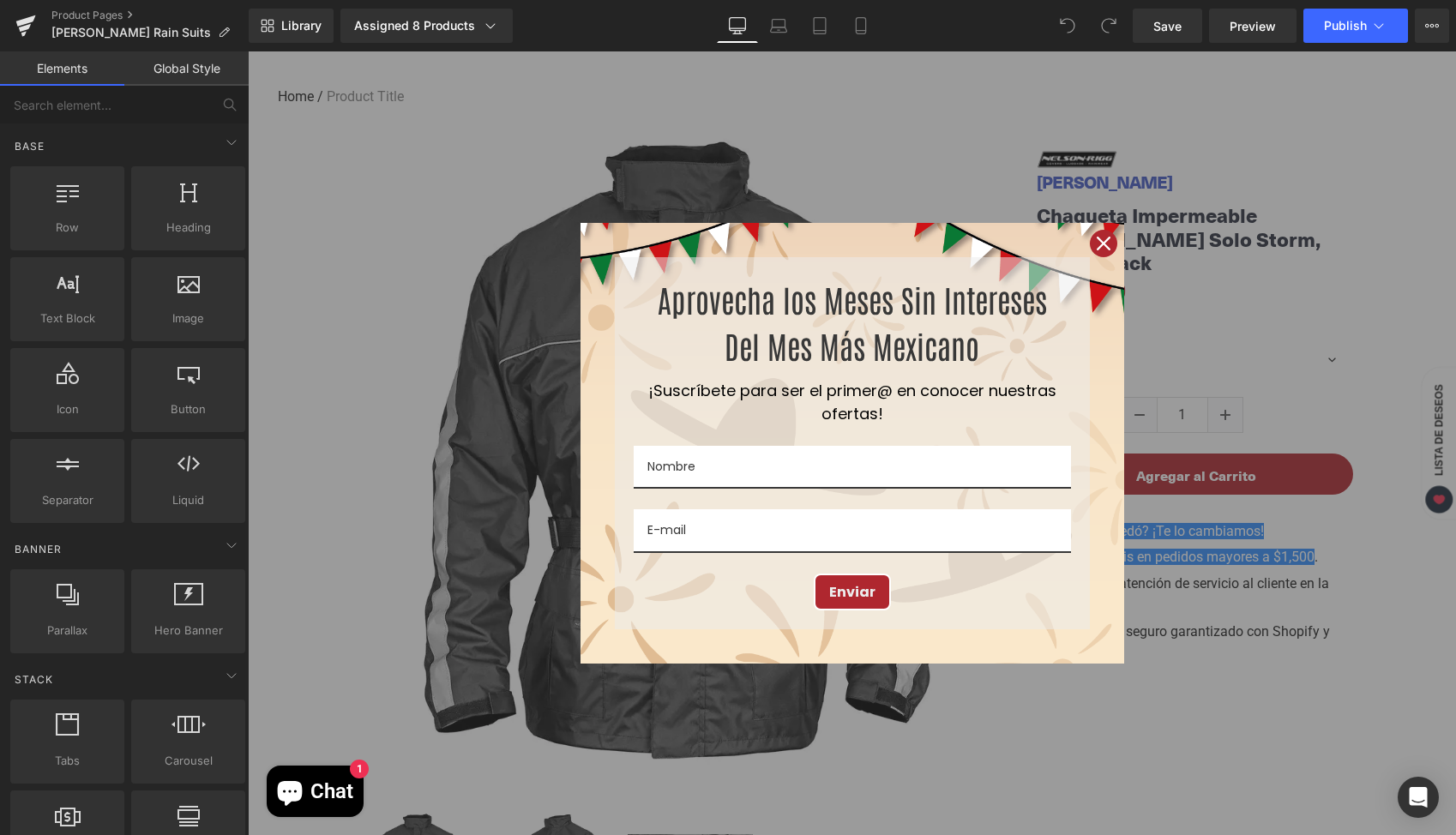
scroll to position [735, 0]
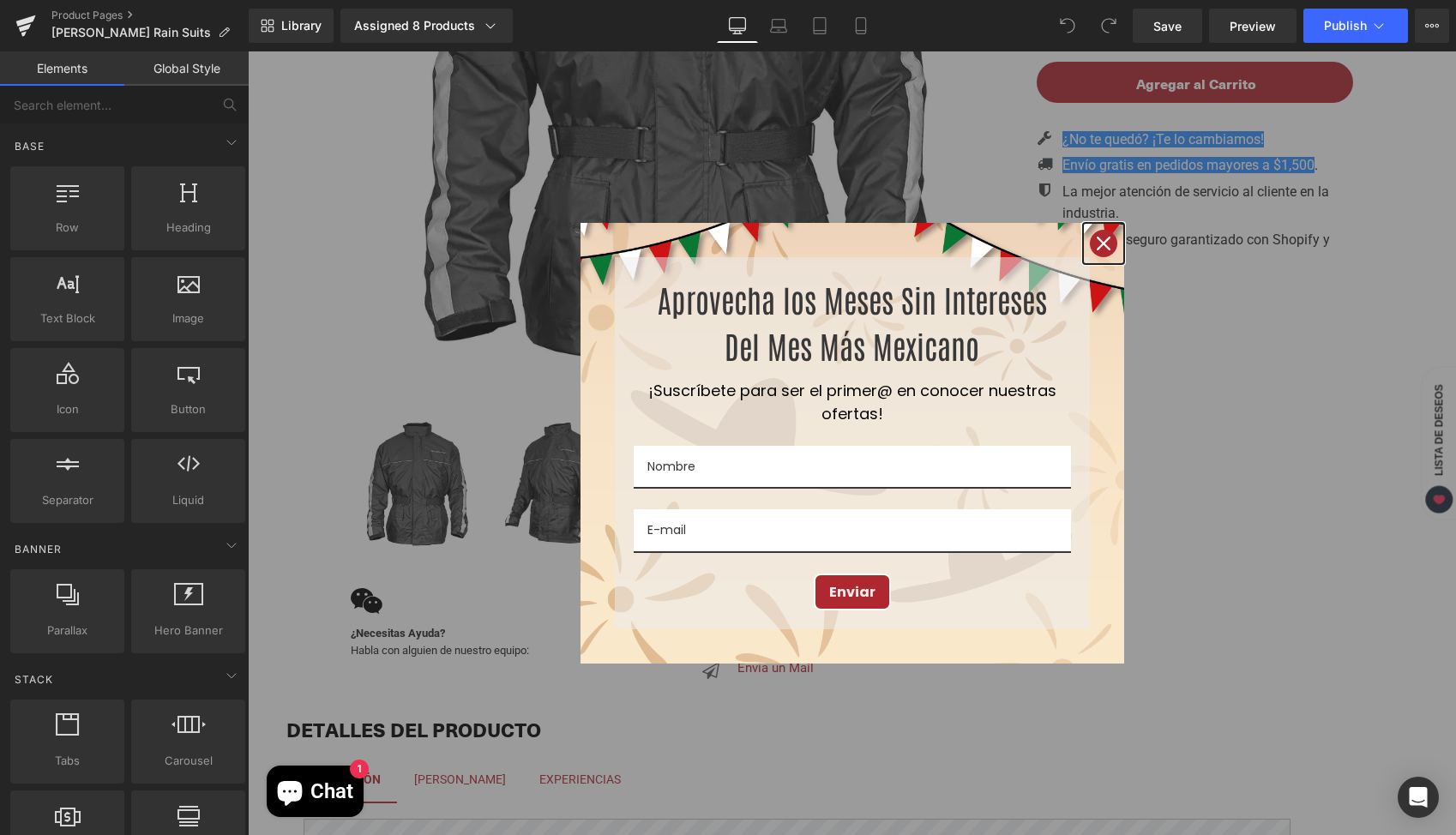
click at [1098, 244] on icon "close icon" at bounding box center [1104, 243] width 14 height 14
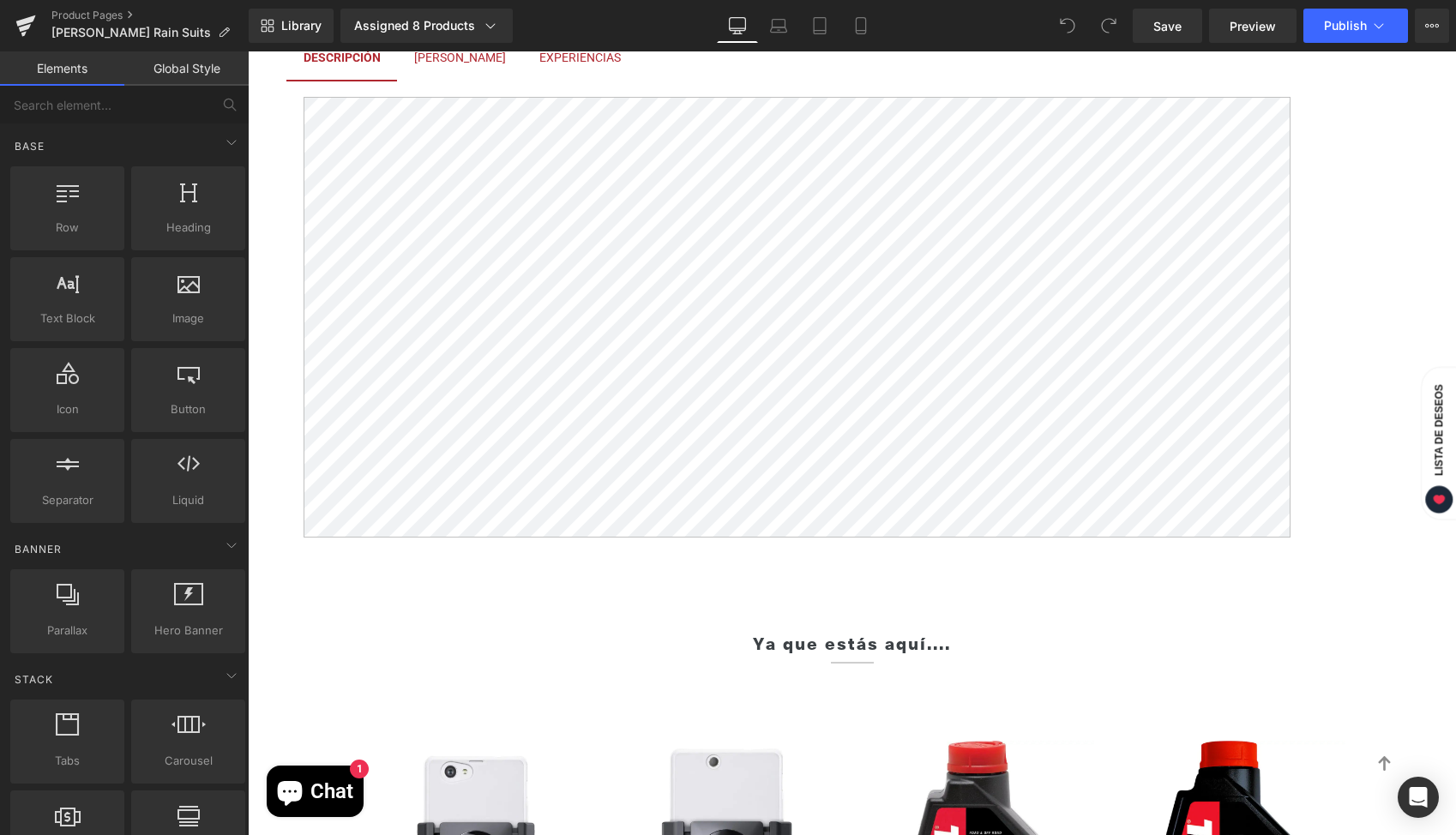
scroll to position [1065, 0]
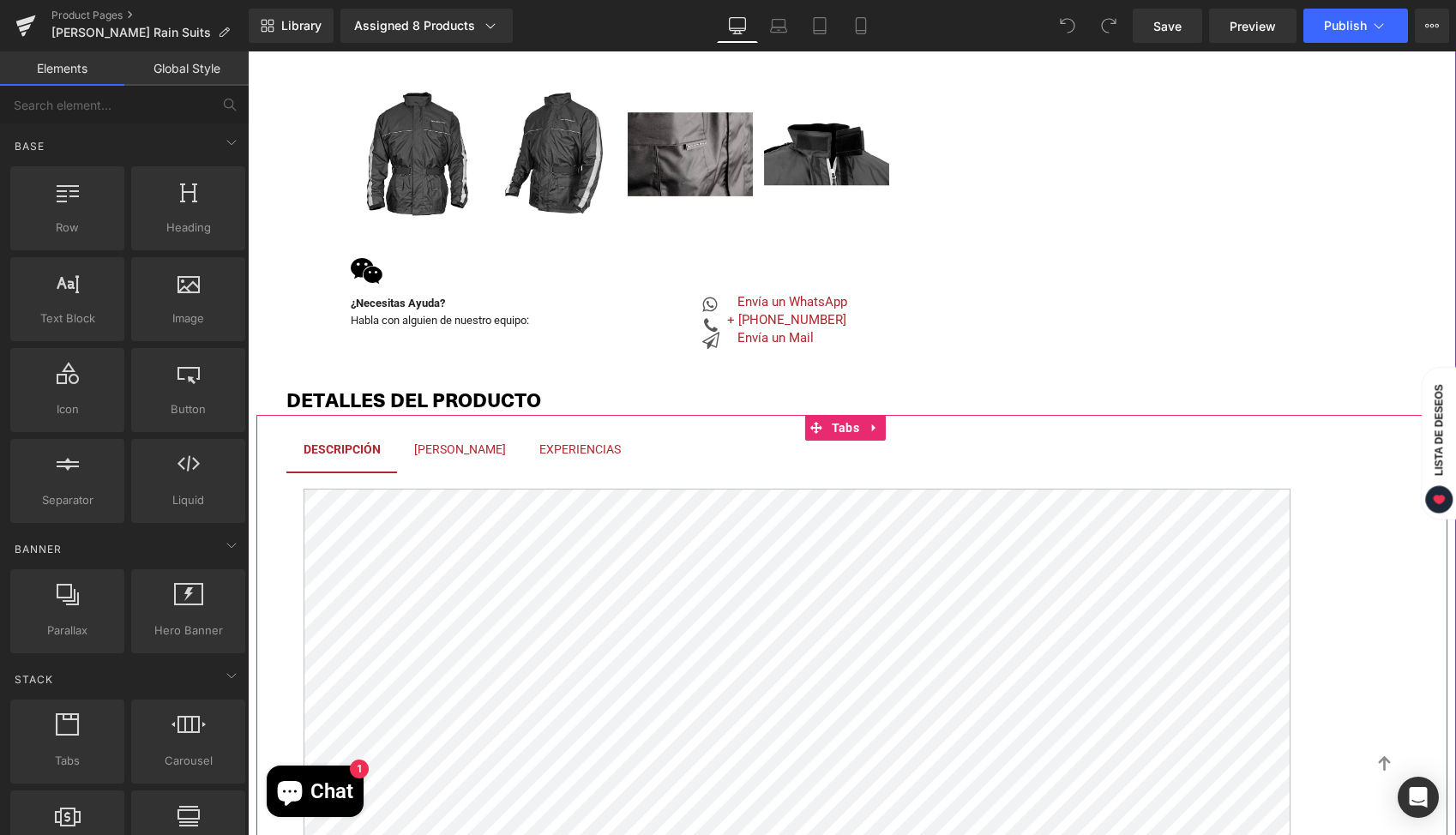
click at [248, 52] on div at bounding box center [248, 52] width 0 height 0
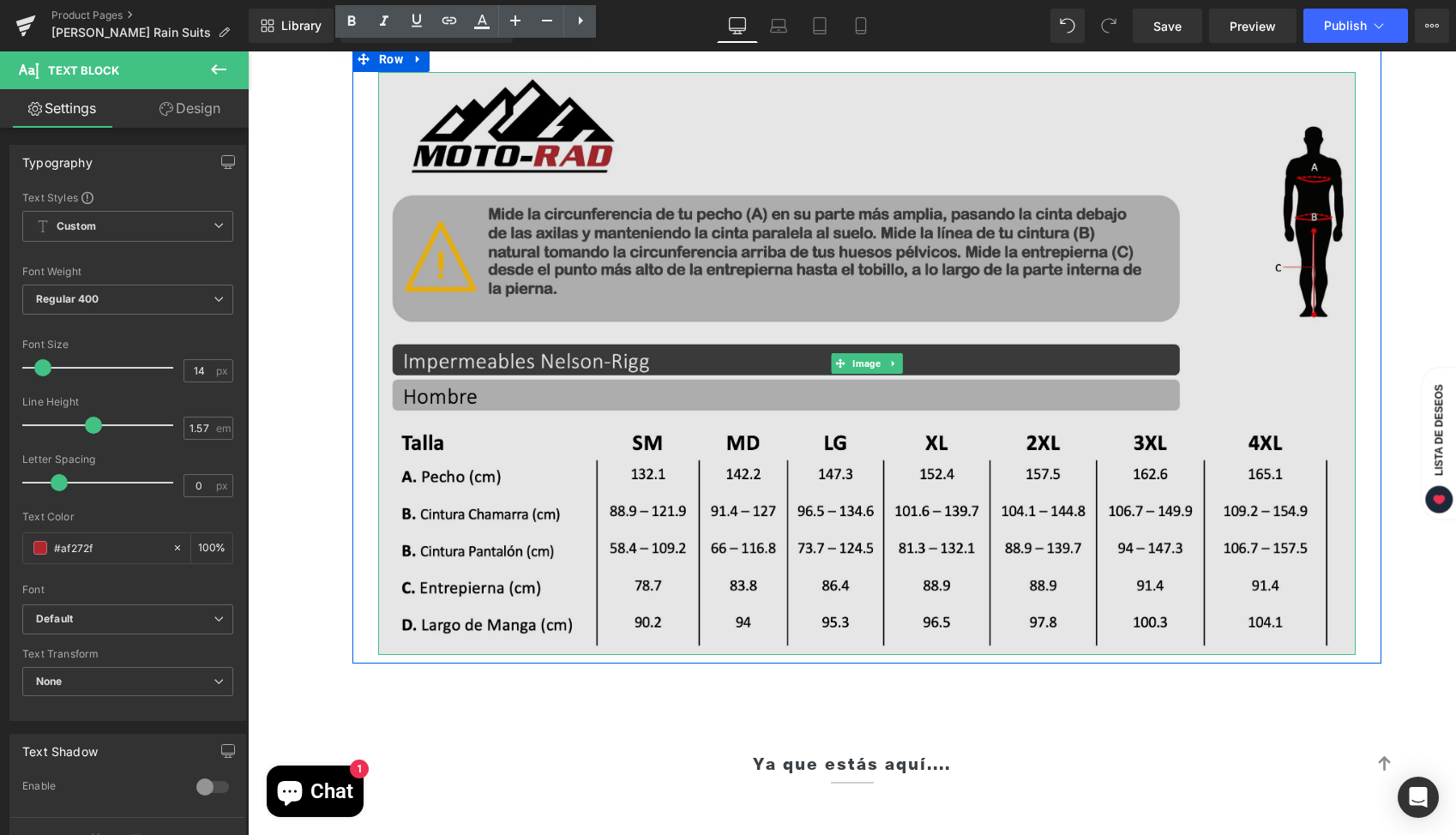
scroll to position [1463, 0]
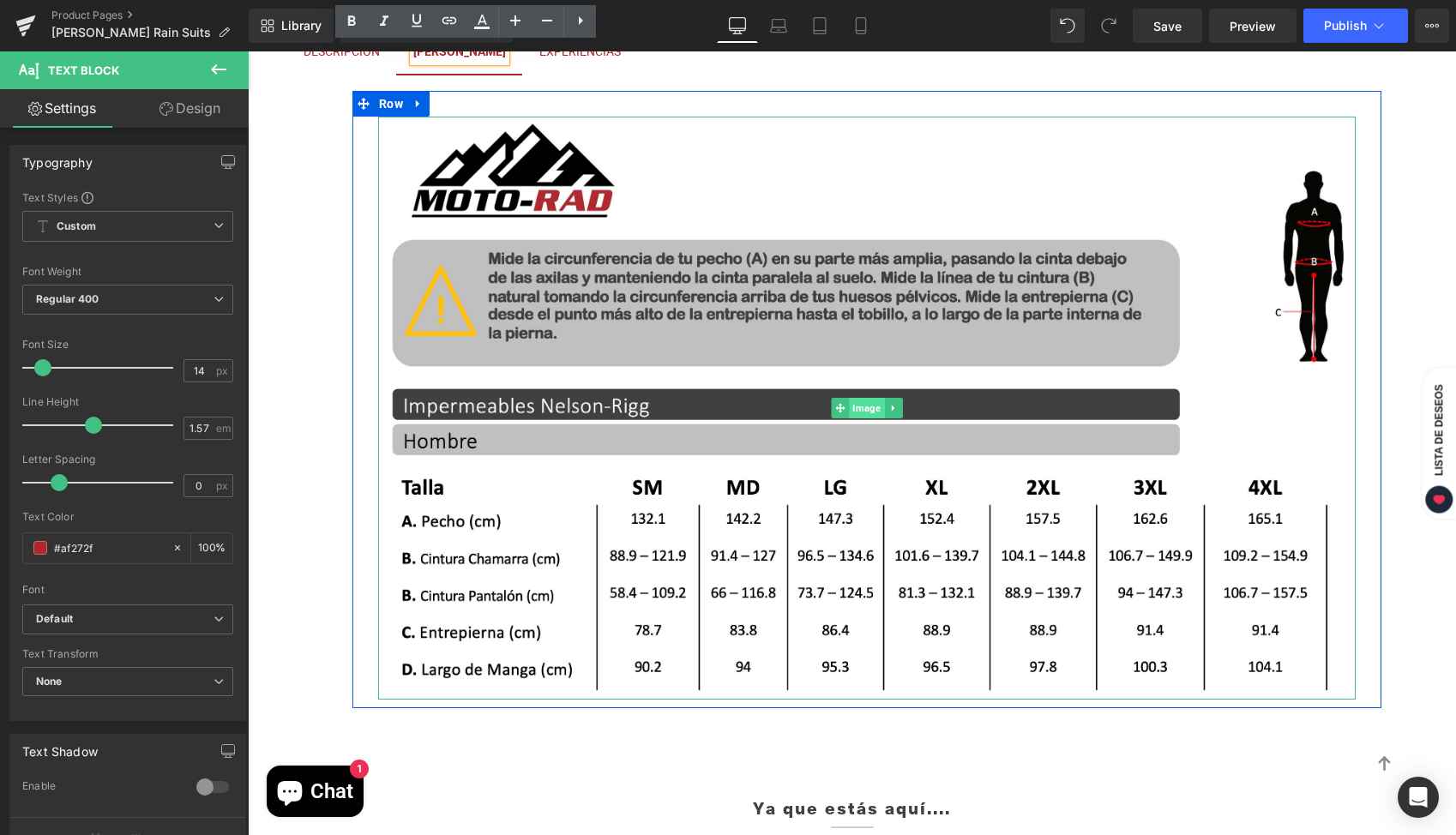
click at [845, 407] on div "Image" at bounding box center [866, 408] width 977 height 583
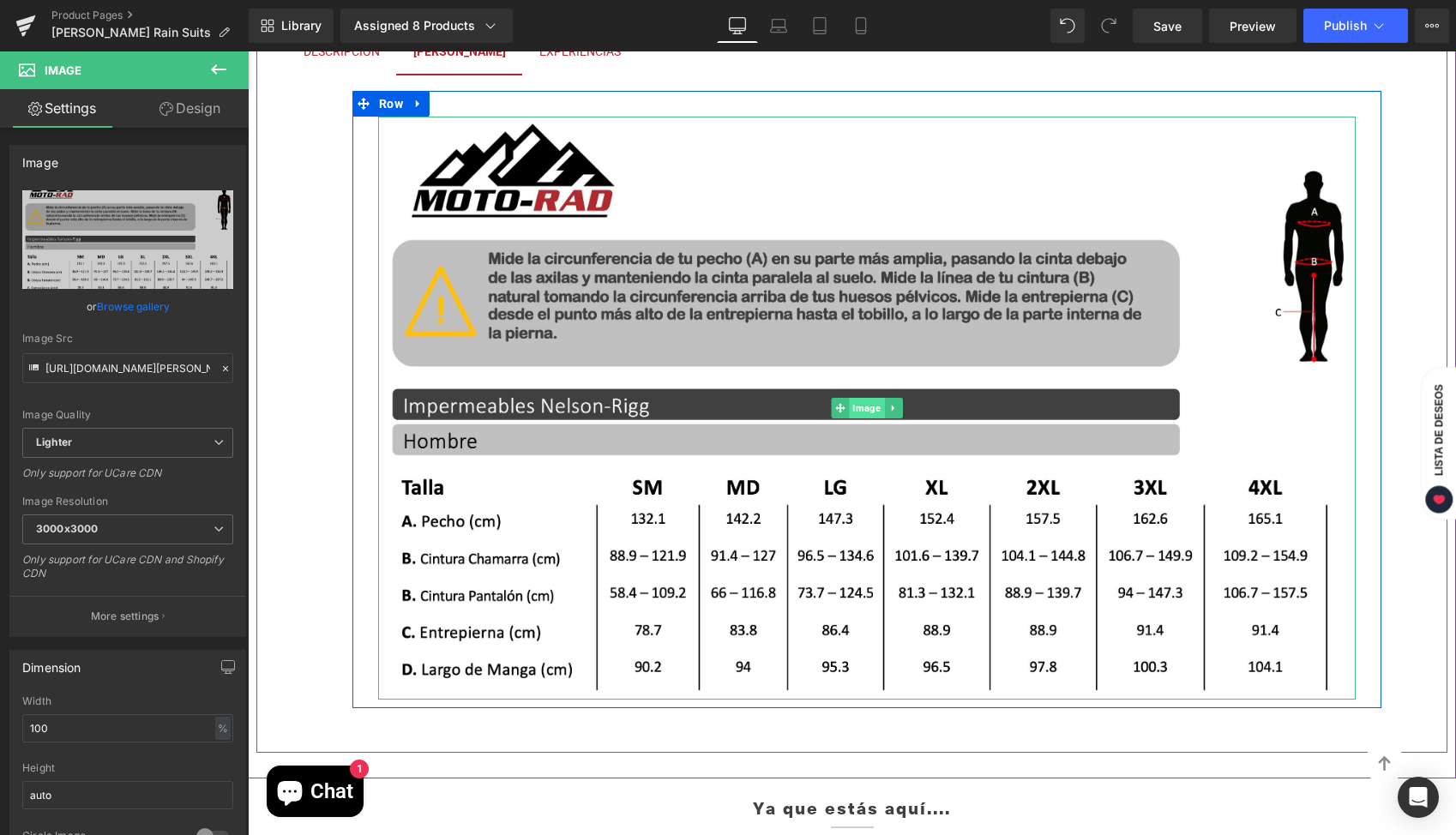
click at [861, 409] on span "Image" at bounding box center [866, 408] width 35 height 21
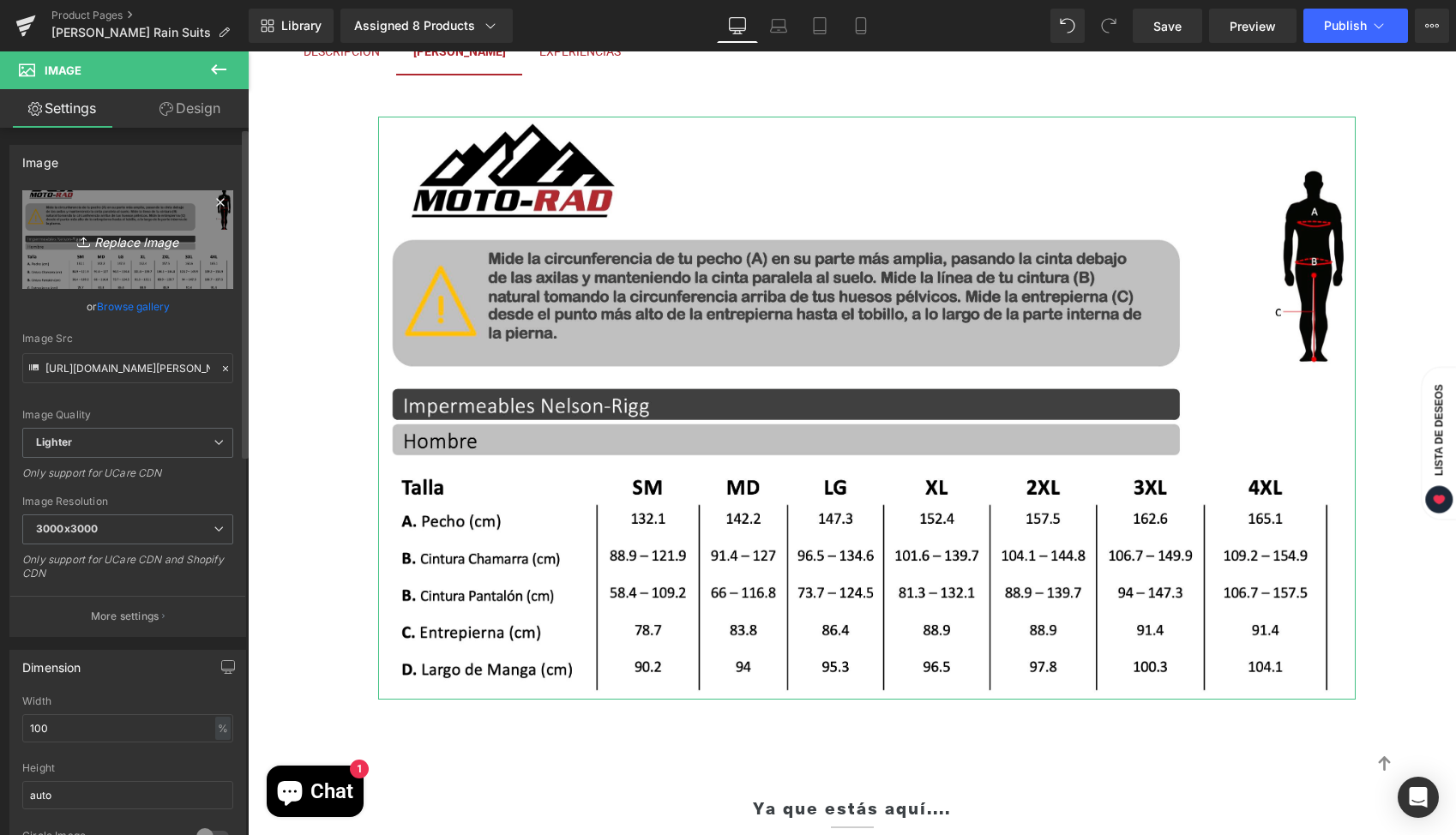
click at [141, 241] on icon "Replace Image" at bounding box center [128, 239] width 137 height 22
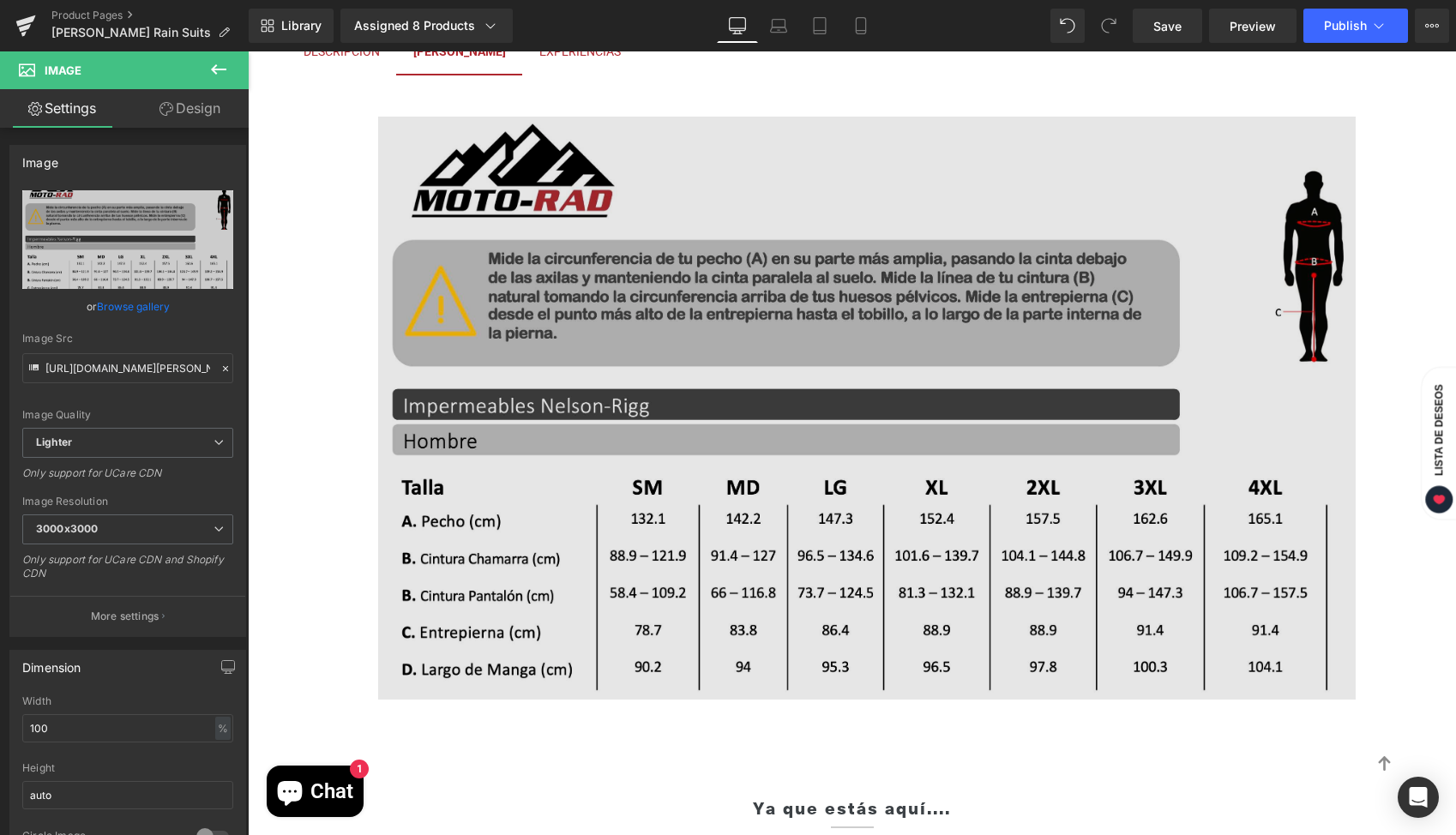
type input "C:\fakepath\impermeables-[PERSON_NAME].png"
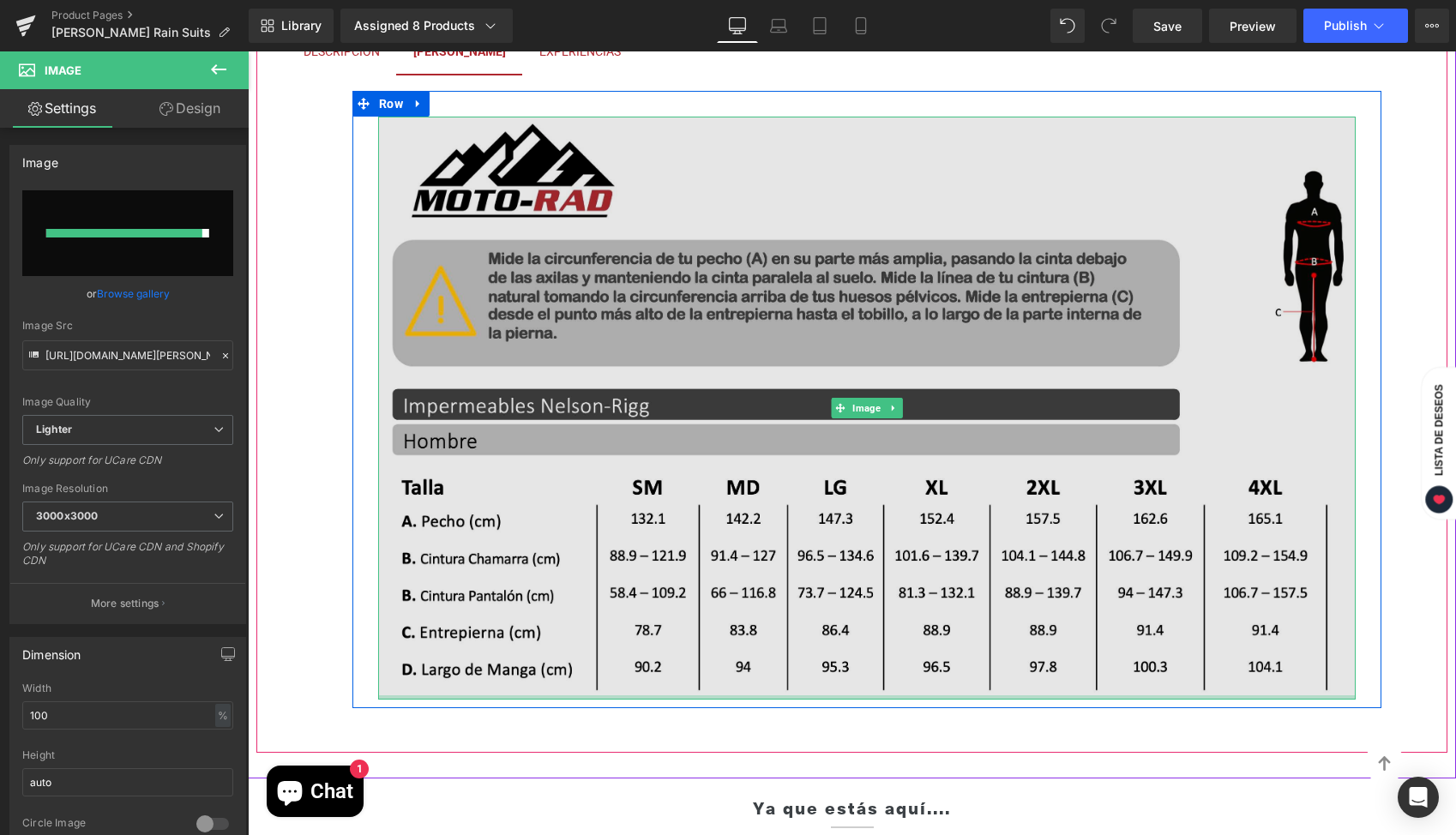
type input "[URL][DOMAIN_NAME][PERSON_NAME]"
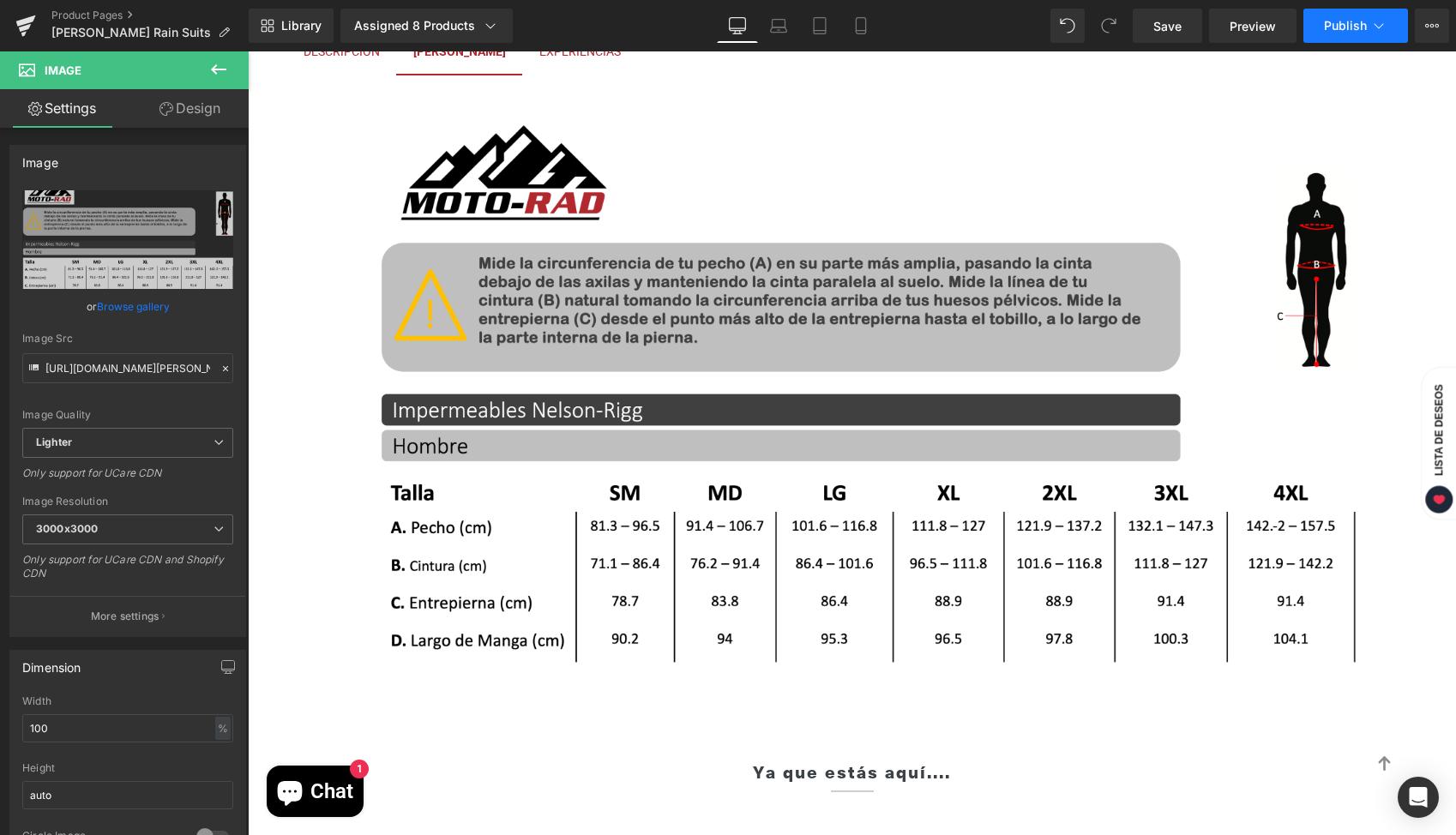
click at [1378, 42] on button "Publish" at bounding box center [1355, 26] width 104 height 35
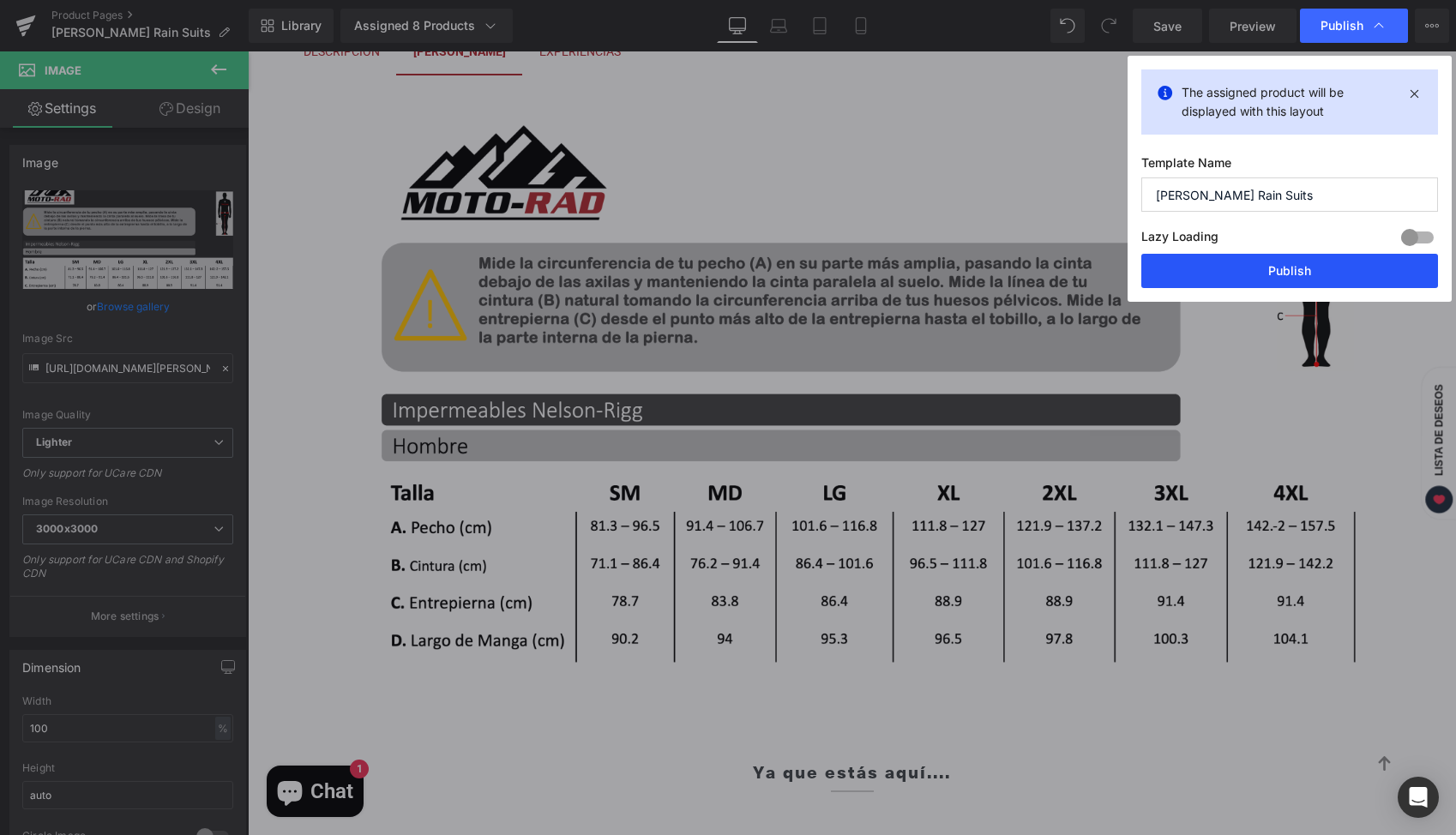
click at [1263, 267] on button "Publish" at bounding box center [1290, 271] width 297 height 35
